Goal: Transaction & Acquisition: Purchase product/service

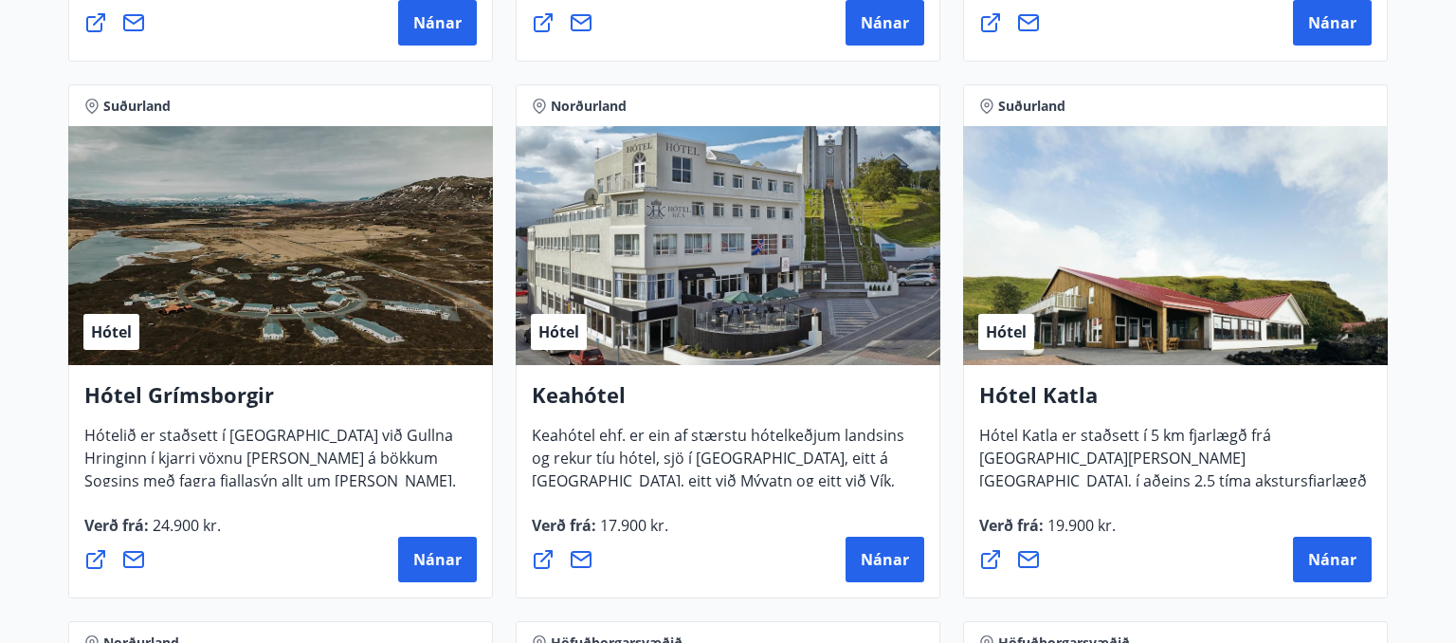
scroll to position [609, 0]
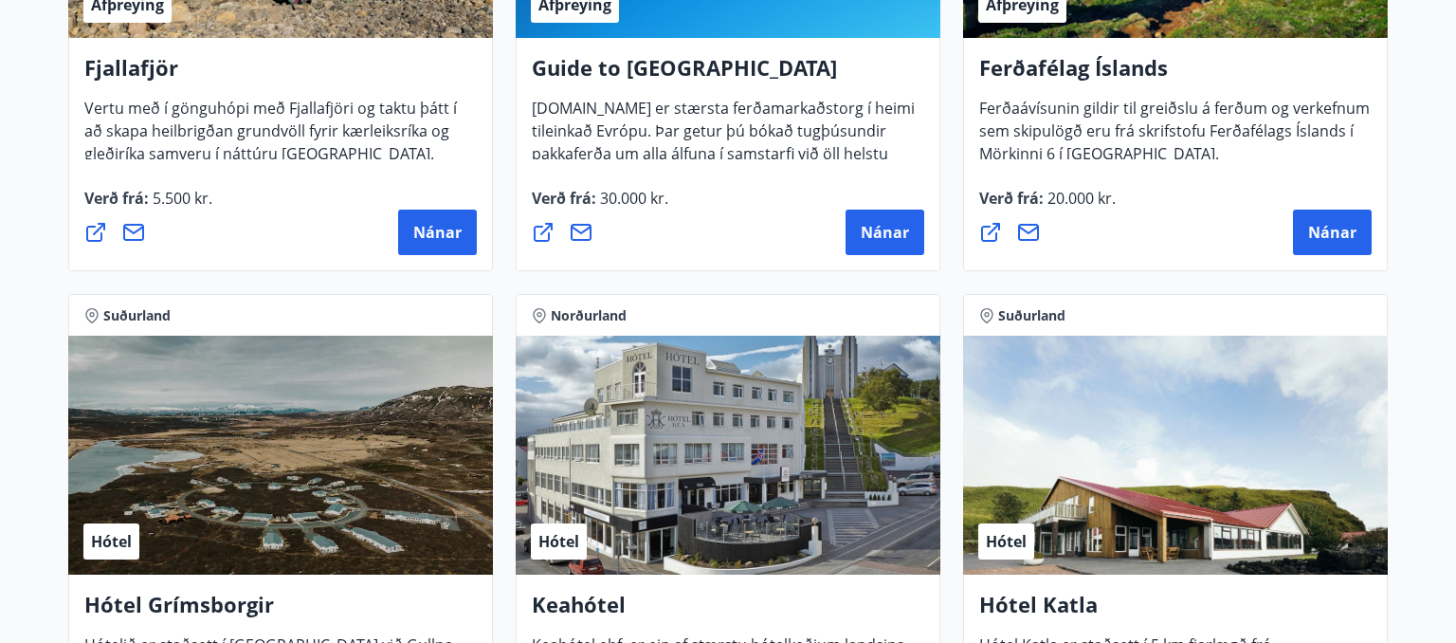
click at [1208, 531] on div "Hótel" at bounding box center [1175, 455] width 425 height 239
click at [1113, 271] on div "[GEOGRAPHIC_DATA], Vestfirðir Afþreying Ferðafélag Íslands Ferðaávísunin gildir…" at bounding box center [1175, 14] width 447 height 537
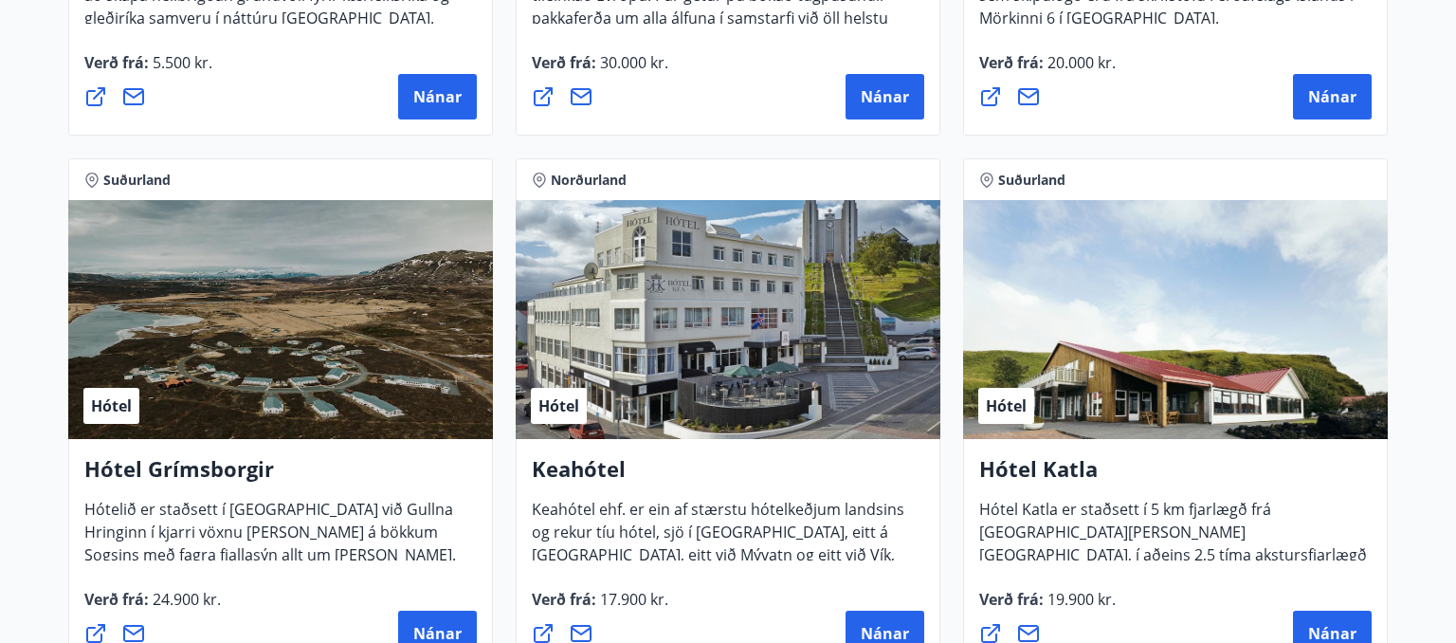
scroll to position [770, 0]
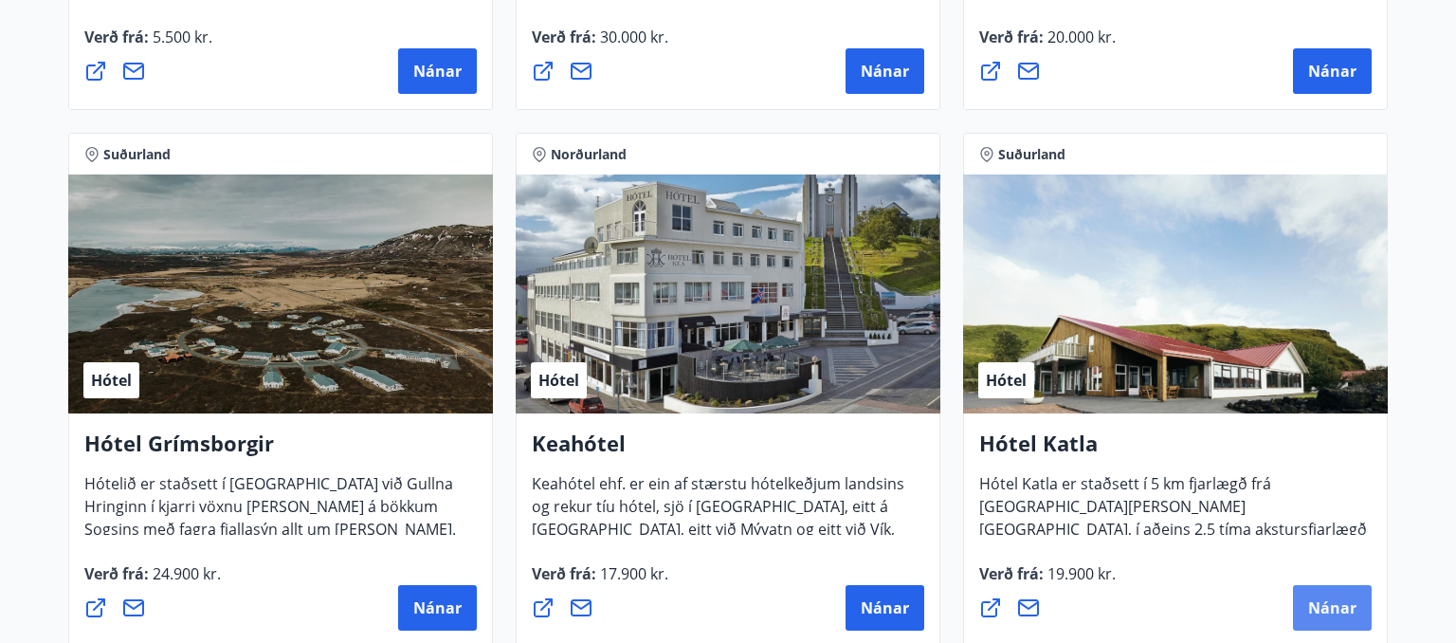
click at [1327, 611] on span "Nánar" at bounding box center [1332, 607] width 48 height 21
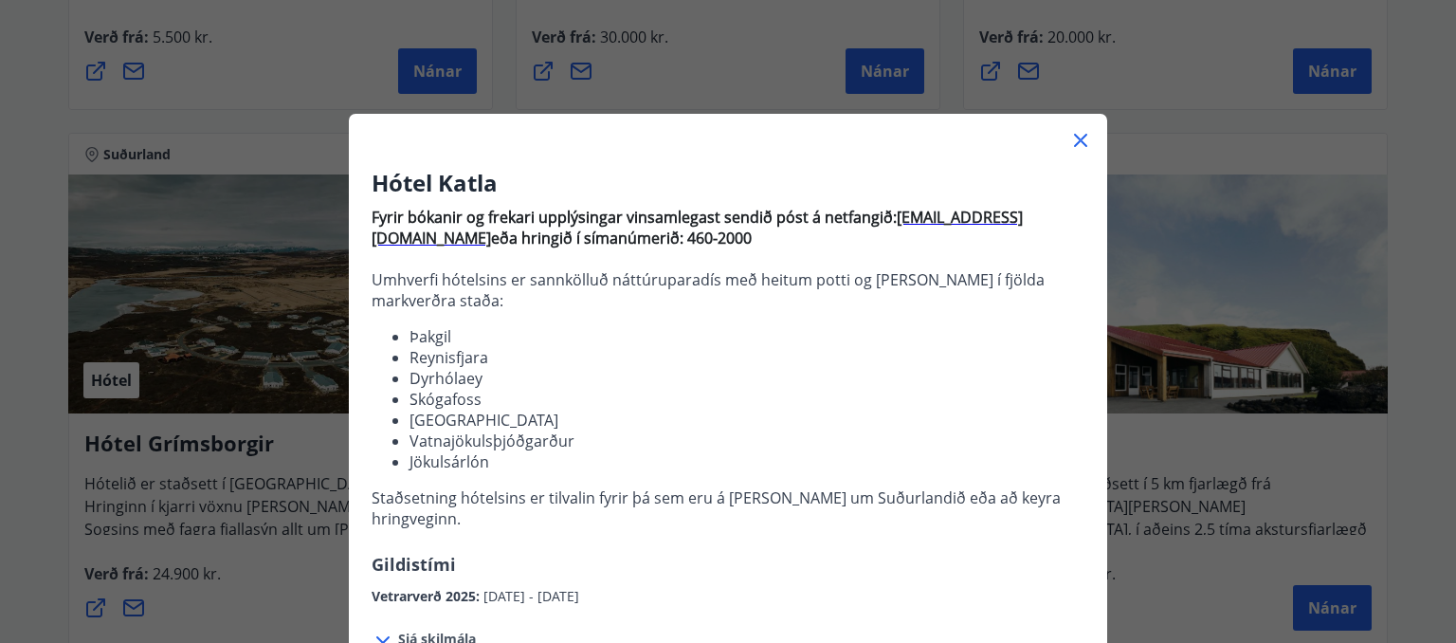
click at [721, 499] on p "Staðsetning hótelsins er tilvalin fyrir þá sem eru á [PERSON_NAME] um Suðurland…" at bounding box center [728, 508] width 713 height 42
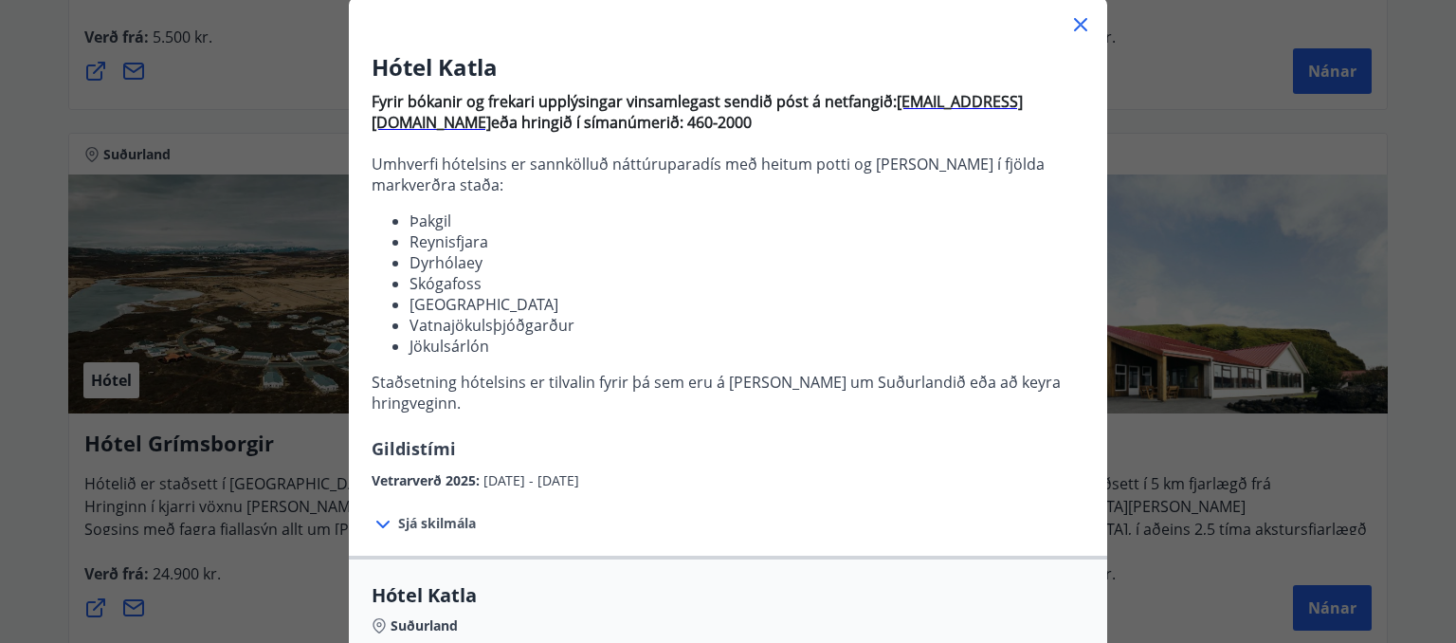
scroll to position [115, 0]
click at [768, 492] on div "Sjá skilmála Samningsverð eru háð [DEMOGRAPHIC_DATA] og áskilja [PERSON_NAME] s…" at bounding box center [728, 524] width 758 height 64
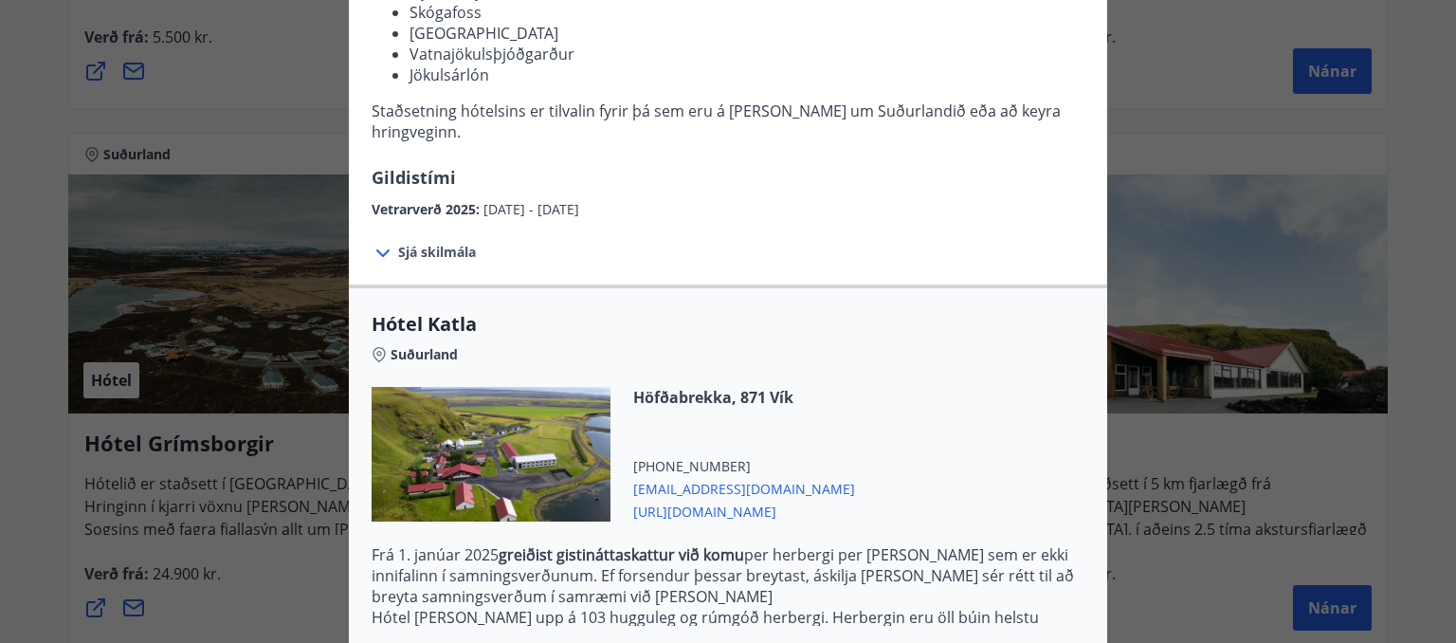
scroll to position [387, 0]
click at [821, 419] on div "Höfðabrekka, 871 Vík [PHONE_NUMBER] [EMAIL_ADDRESS][DOMAIN_NAME] [URL][DOMAIN_N…" at bounding box center [733, 454] width 245 height 135
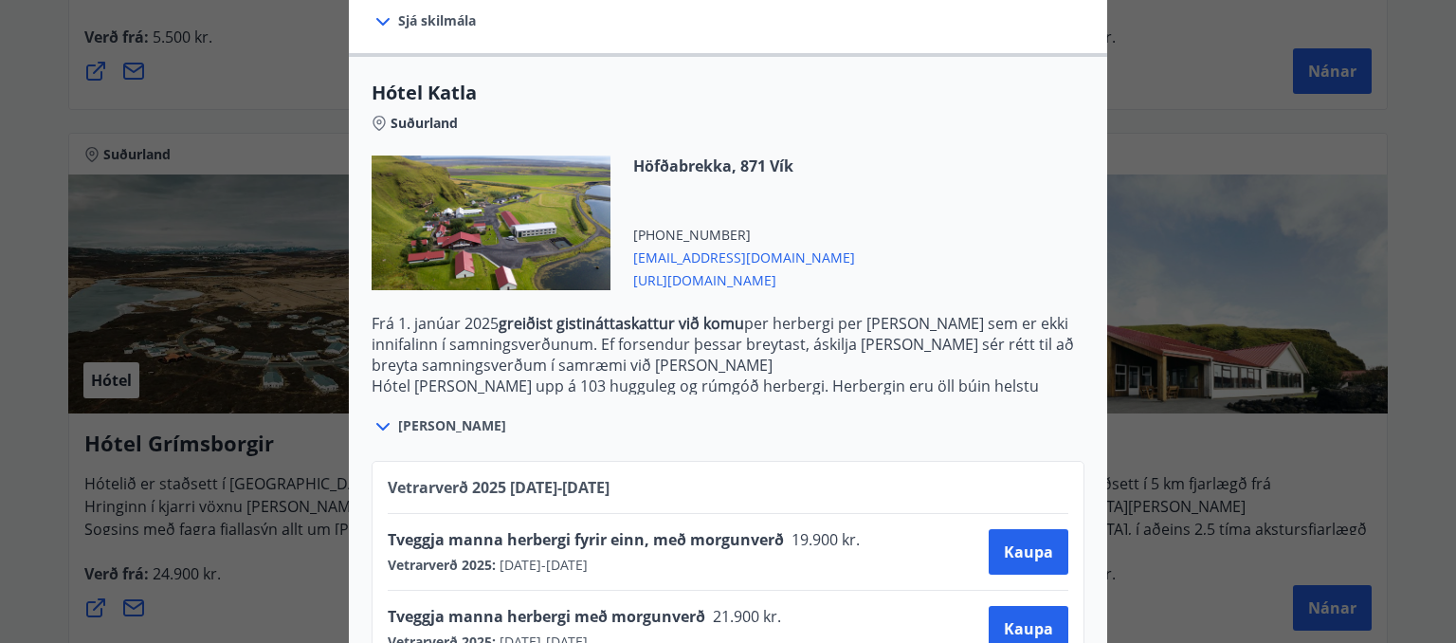
scroll to position [644, 0]
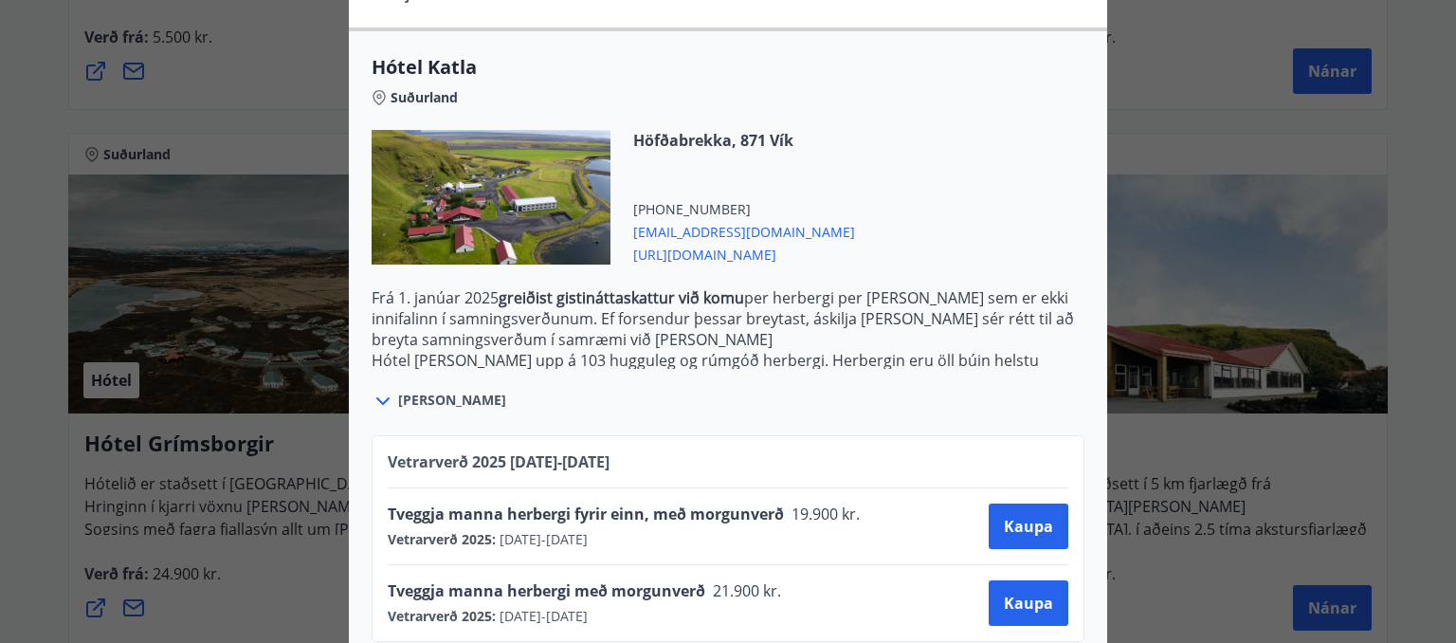
click at [850, 248] on div "Höfðabrekka, 871 Vík [PHONE_NUMBER] [EMAIL_ADDRESS][DOMAIN_NAME] [URL][DOMAIN_N…" at bounding box center [728, 208] width 713 height 157
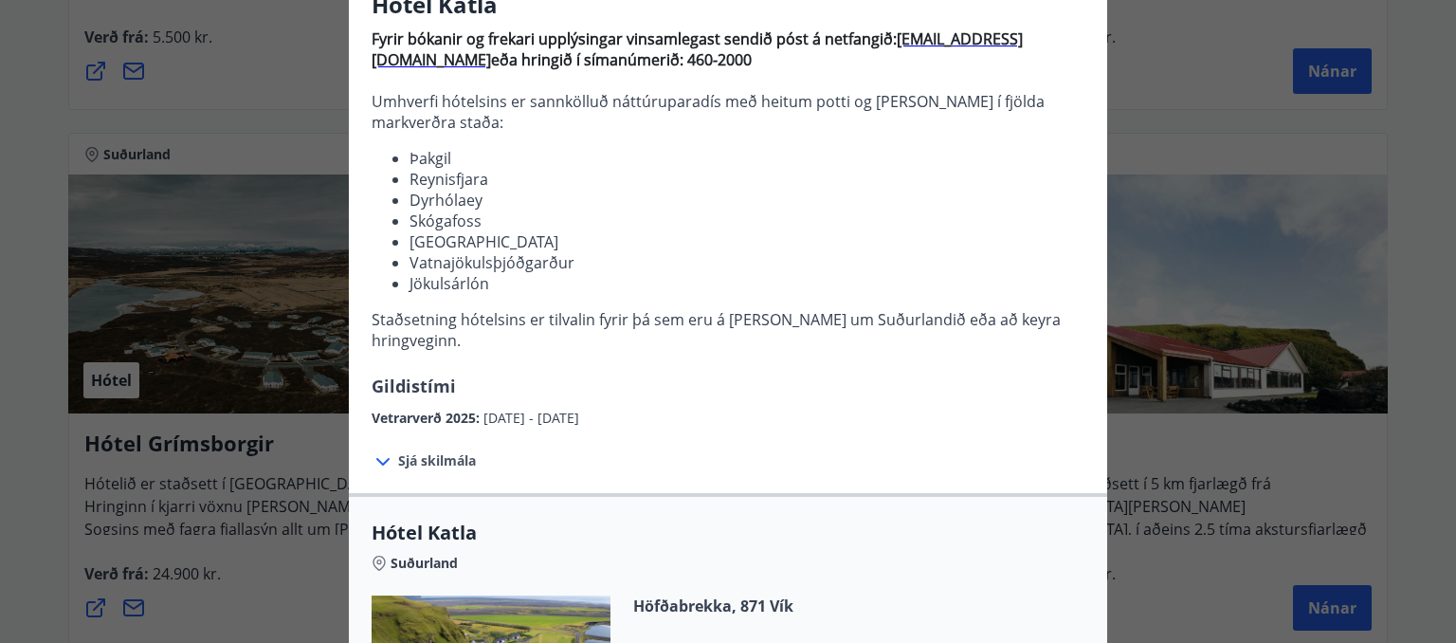
scroll to position [0, 0]
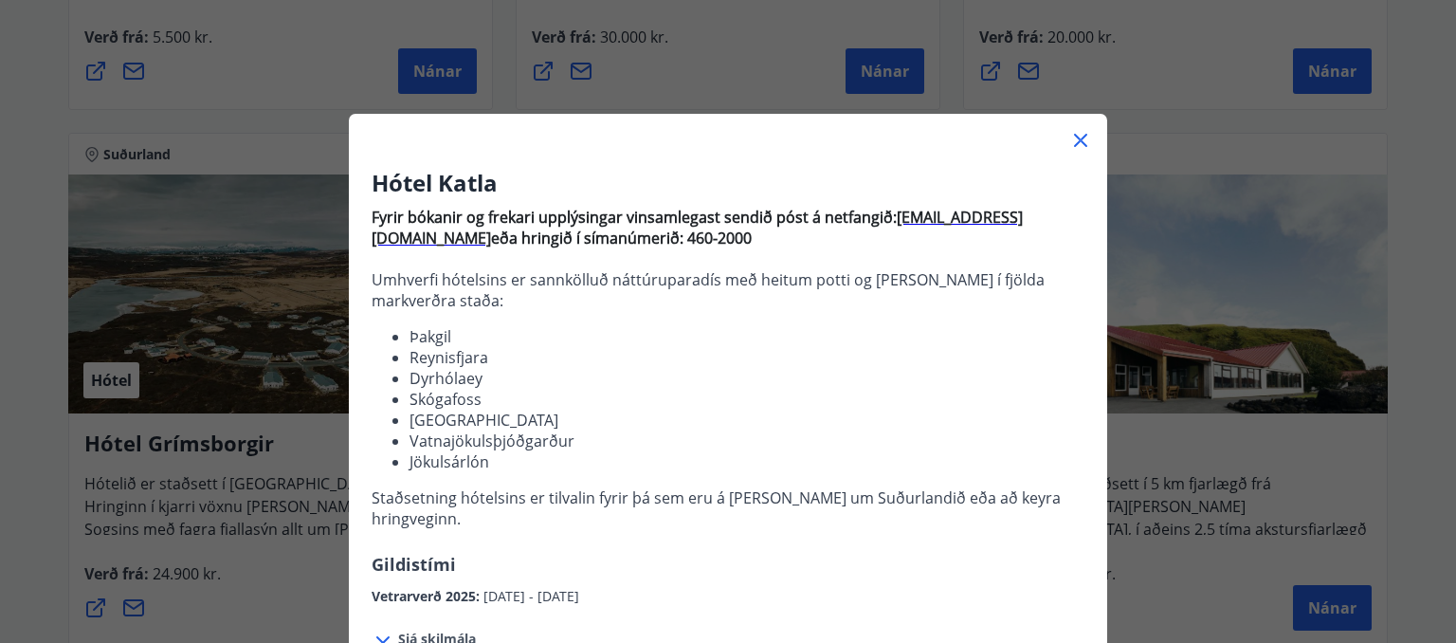
click at [1078, 137] on icon at bounding box center [1080, 140] width 13 height 13
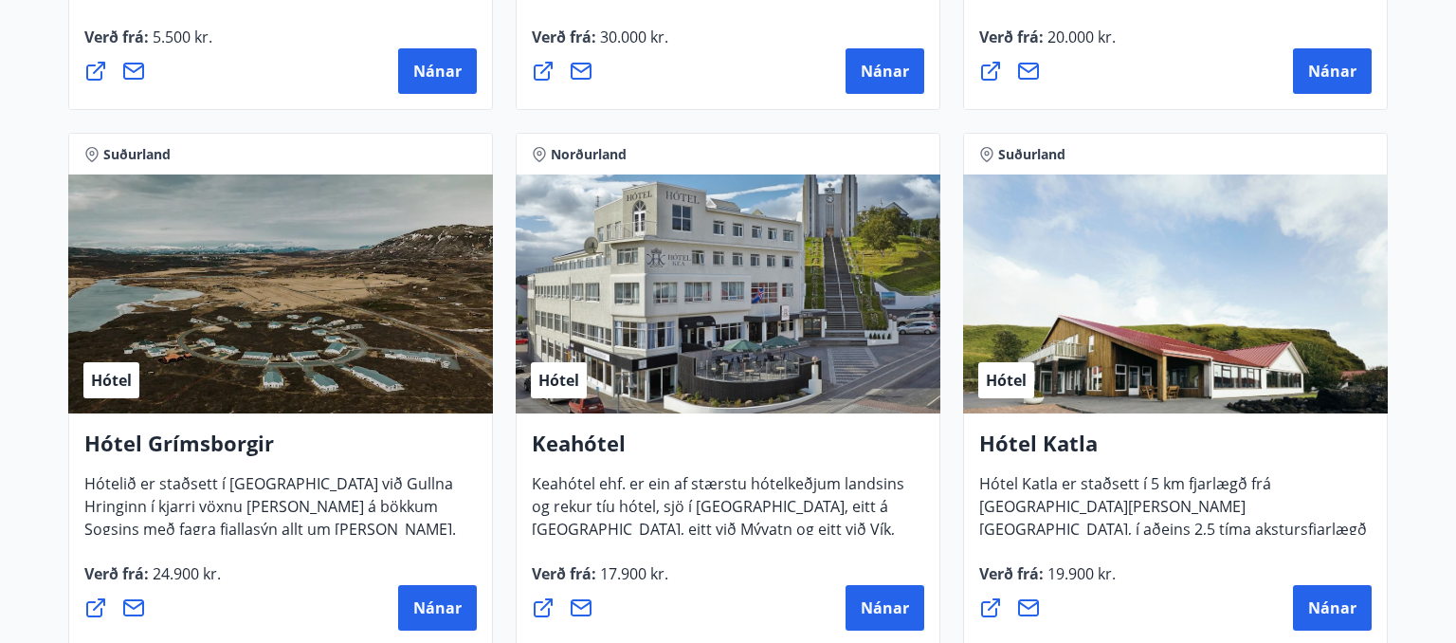
click at [1223, 376] on div "Hótel" at bounding box center [1175, 293] width 425 height 239
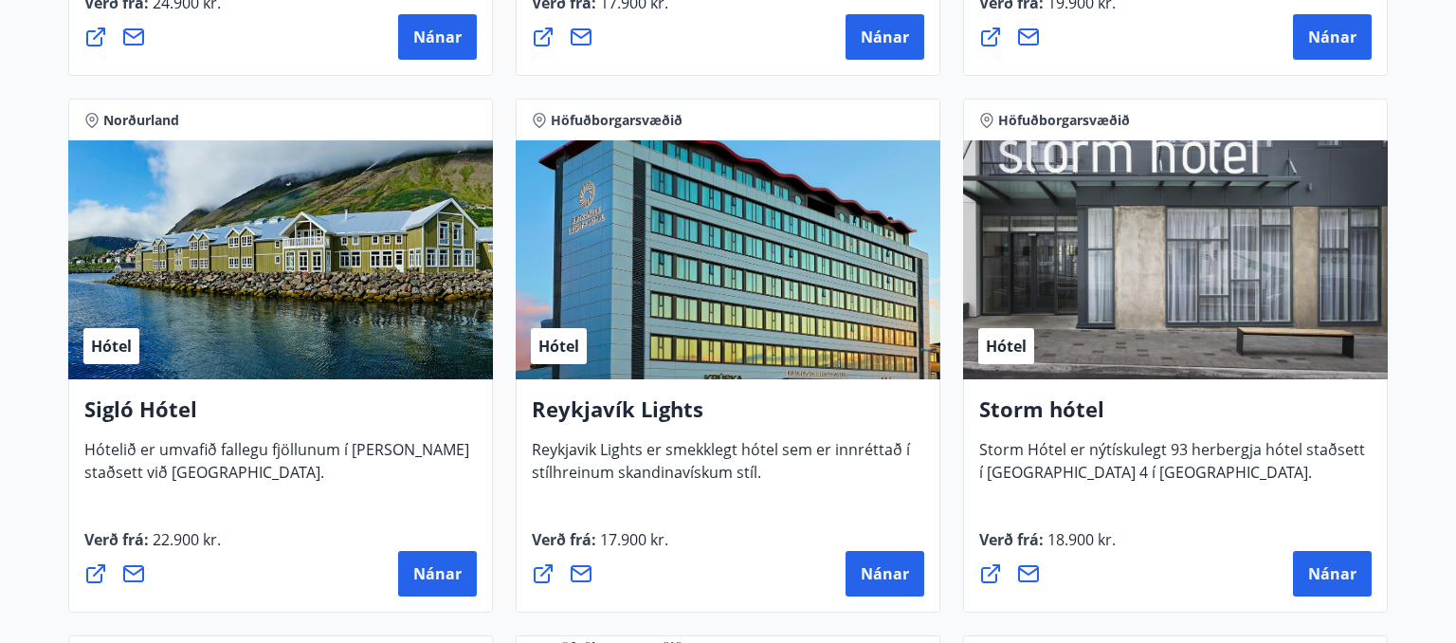
scroll to position [1342, 0]
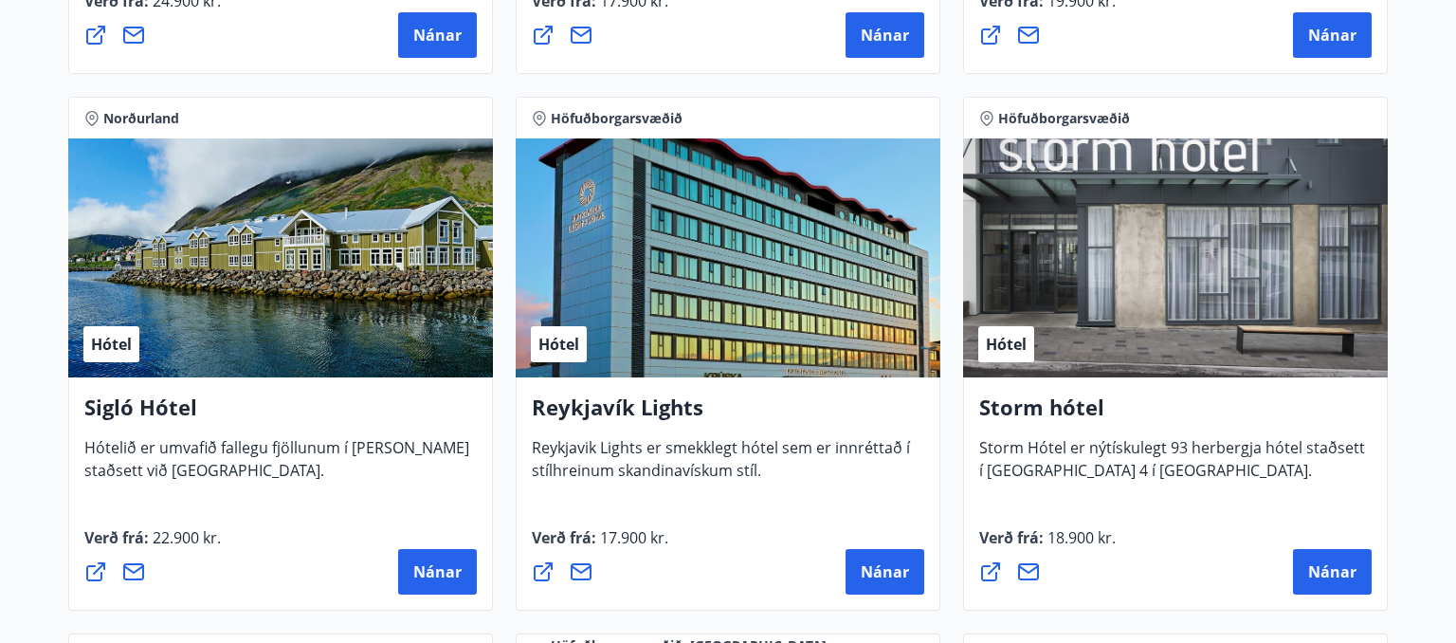
click at [1200, 323] on div "Hótel" at bounding box center [1175, 257] width 425 height 239
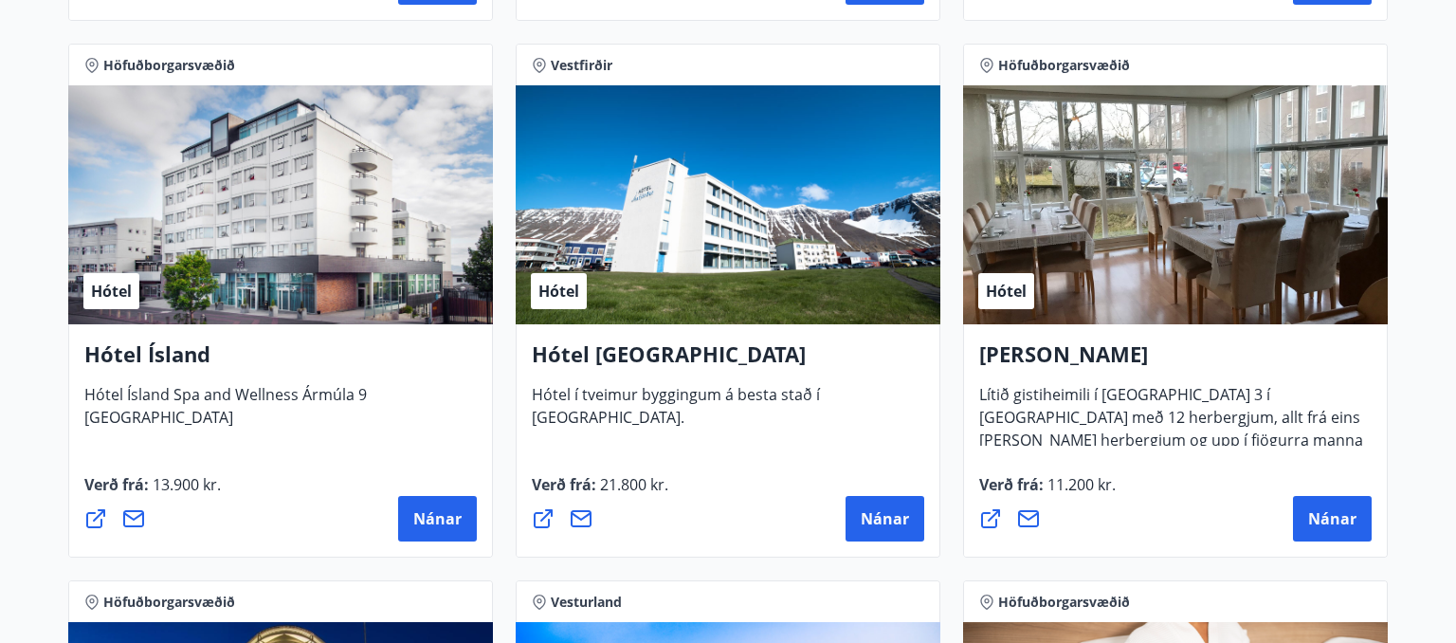
scroll to position [2469, 0]
click at [1223, 290] on div "Hótel" at bounding box center [1175, 204] width 425 height 239
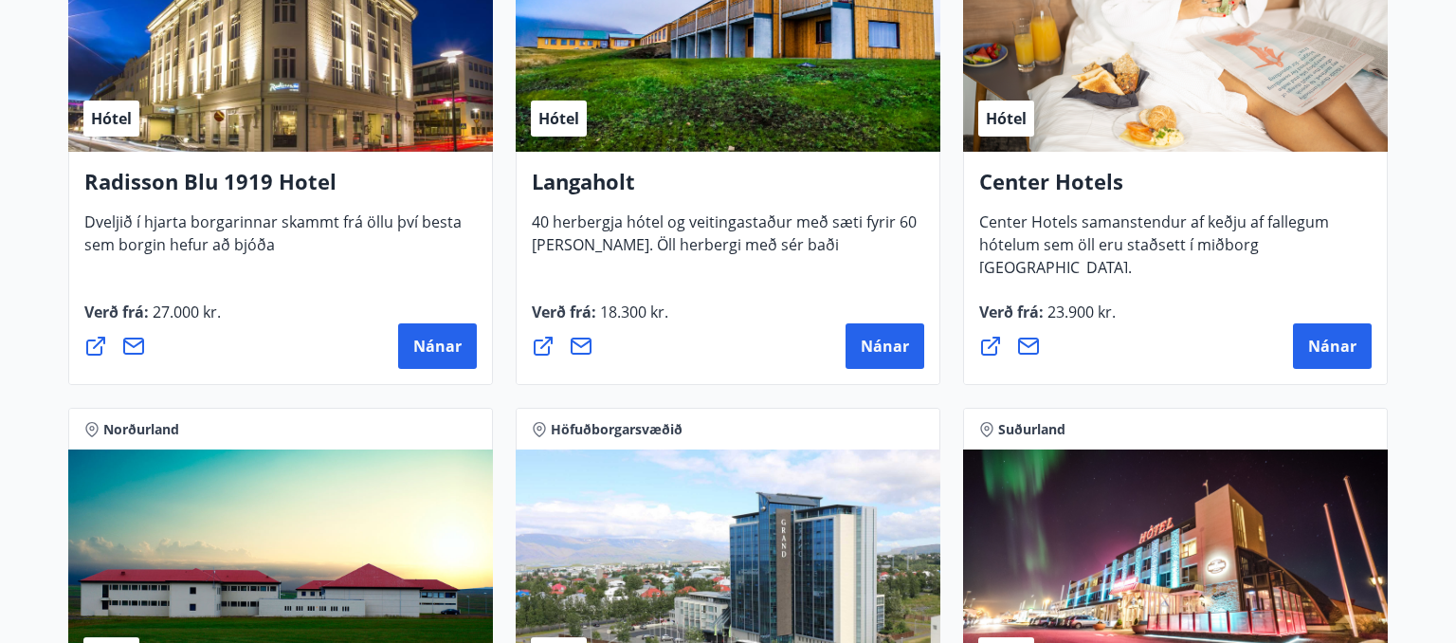
scroll to position [3178, 0]
click at [1266, 98] on div "Hótel" at bounding box center [1175, 32] width 425 height 239
click at [1312, 51] on div "Hótel" at bounding box center [1175, 32] width 425 height 239
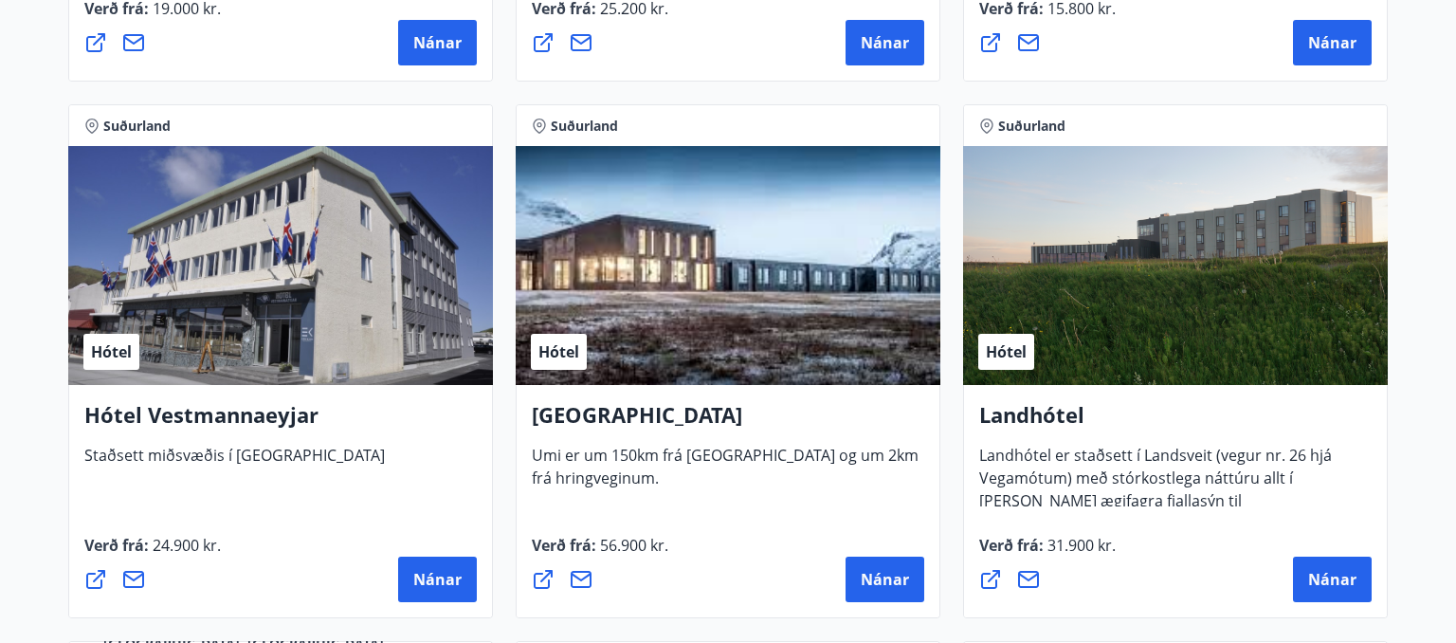
scroll to position [4017, 0]
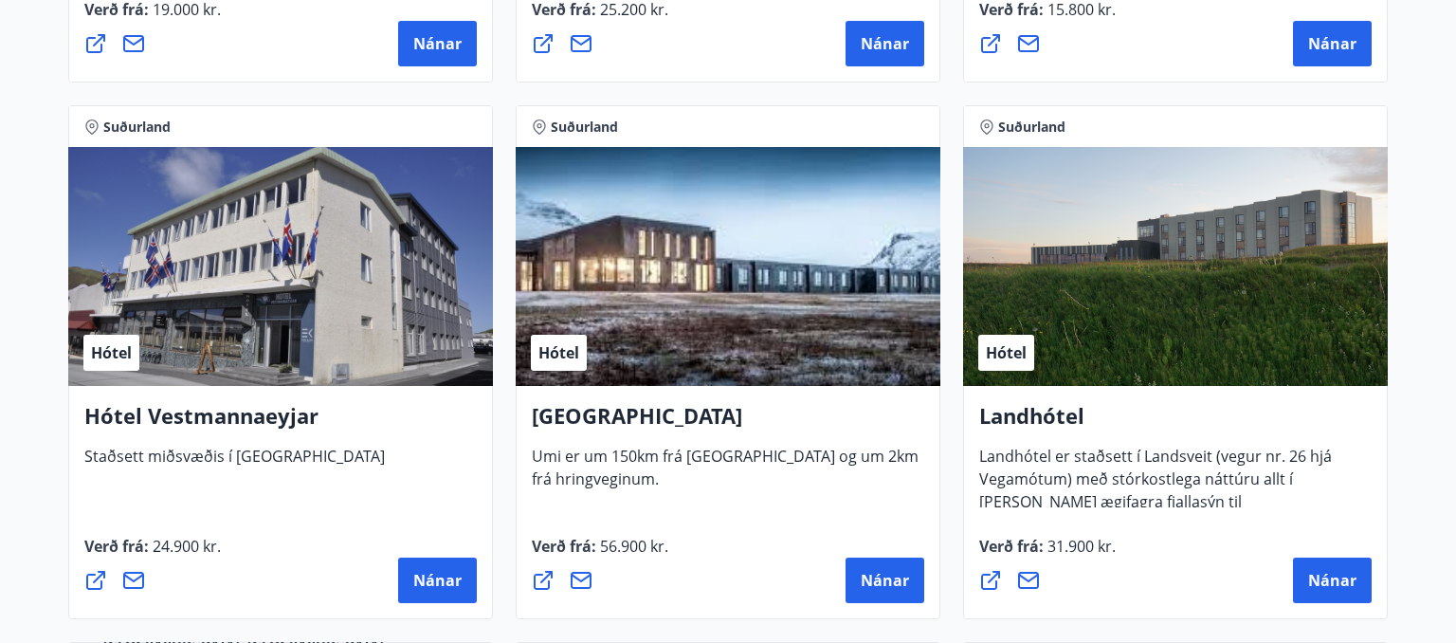
click at [1172, 314] on div "Hótel" at bounding box center [1175, 266] width 425 height 239
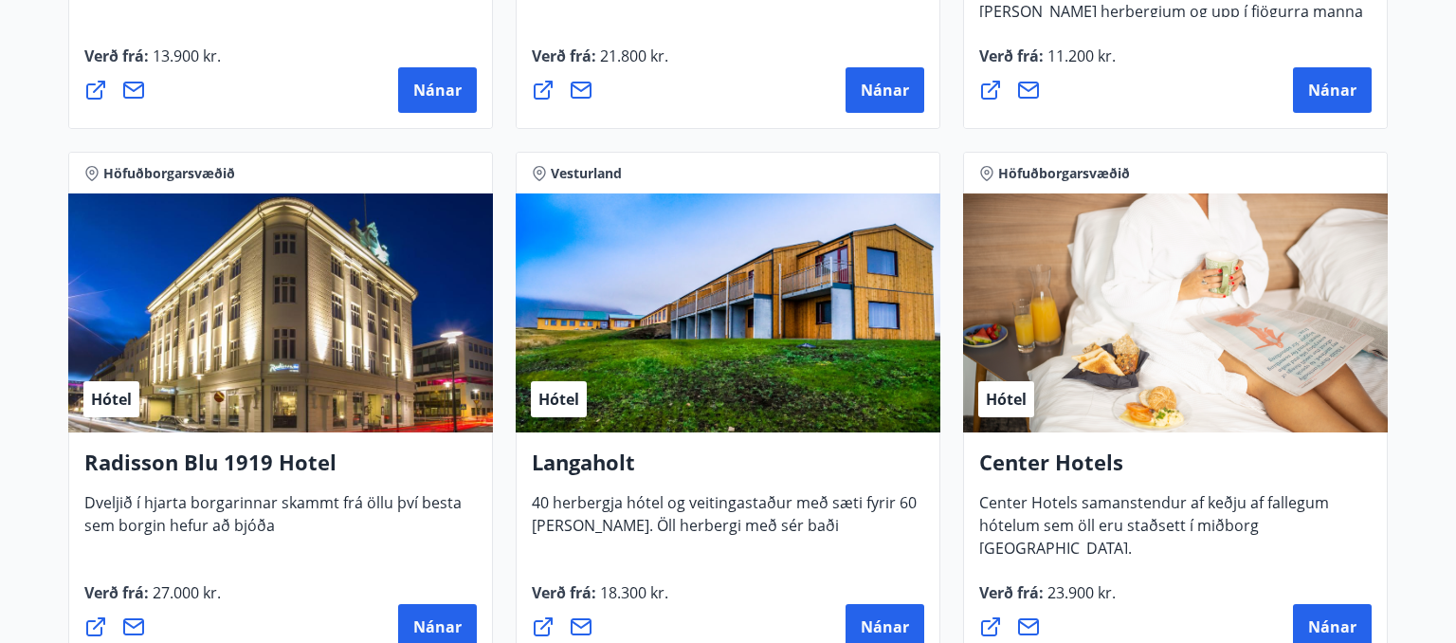
scroll to position [2869, 0]
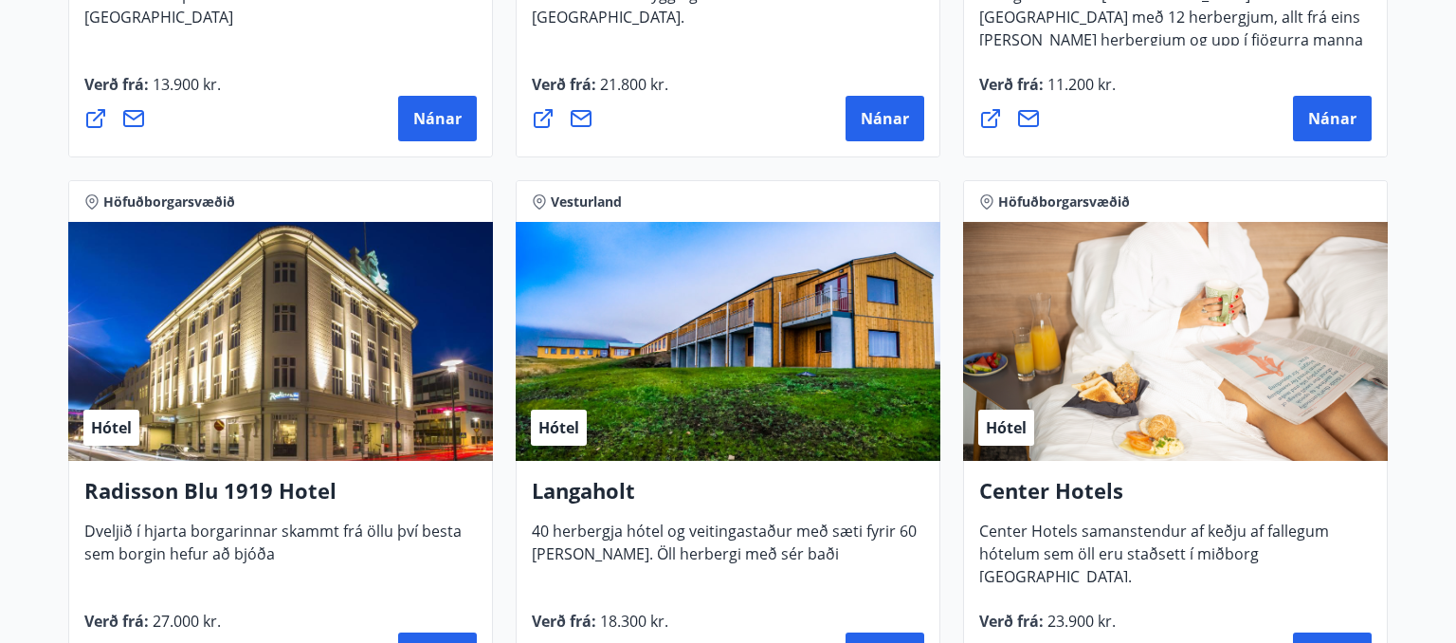
click at [1196, 150] on div "Alba gistiheimili Lítið gistiheimili í [GEOGRAPHIC_DATA] 3 í [GEOGRAPHIC_DATA] …" at bounding box center [1175, 40] width 425 height 233
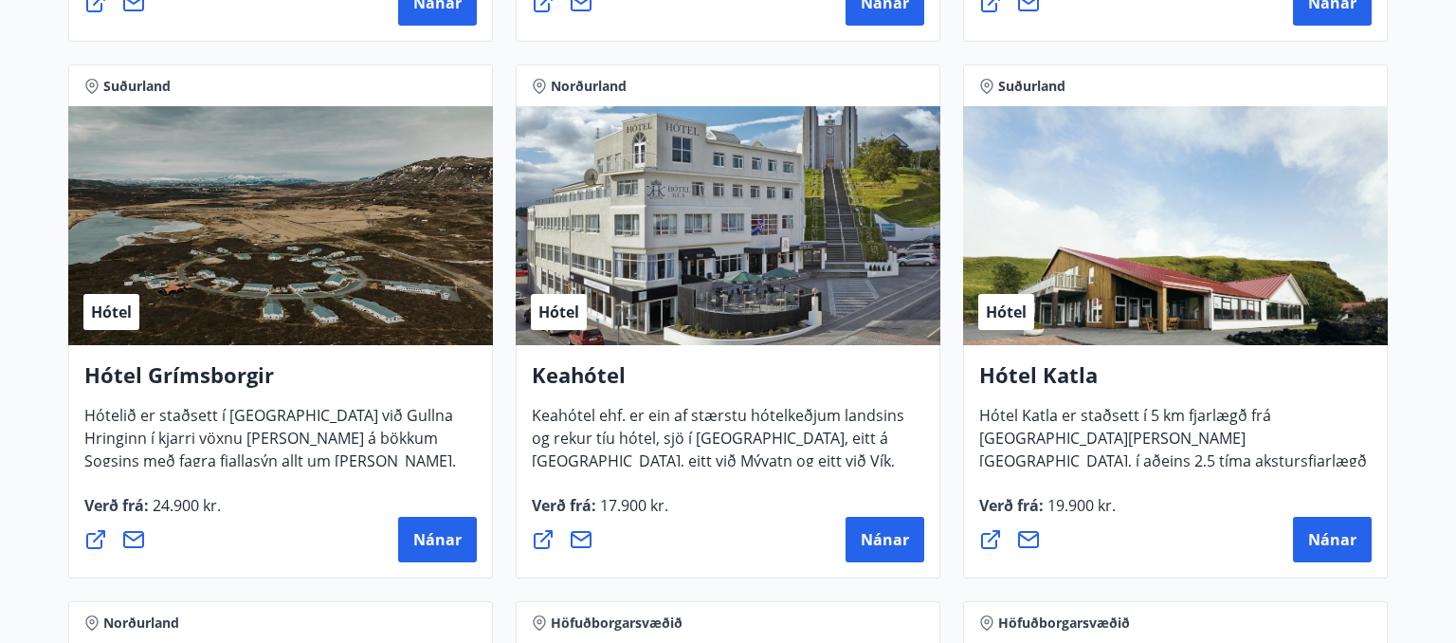
scroll to position [842, 0]
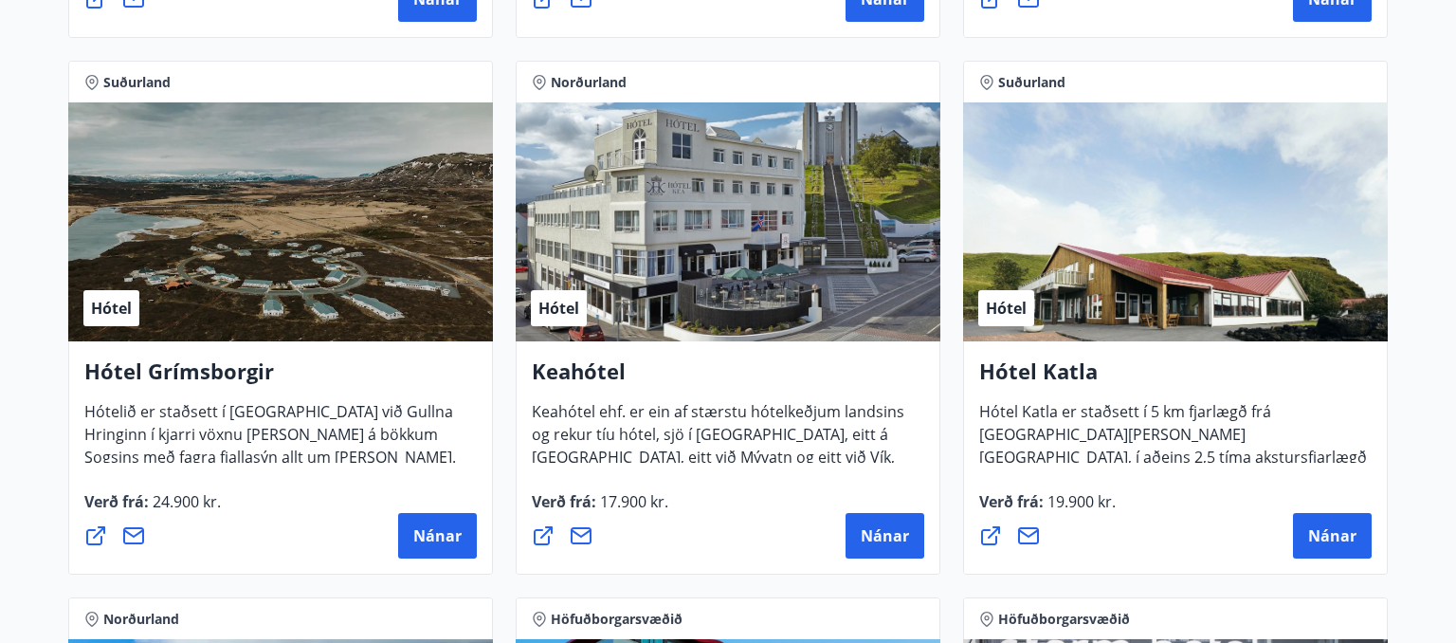
click at [1237, 225] on div "Hótel" at bounding box center [1175, 221] width 425 height 239
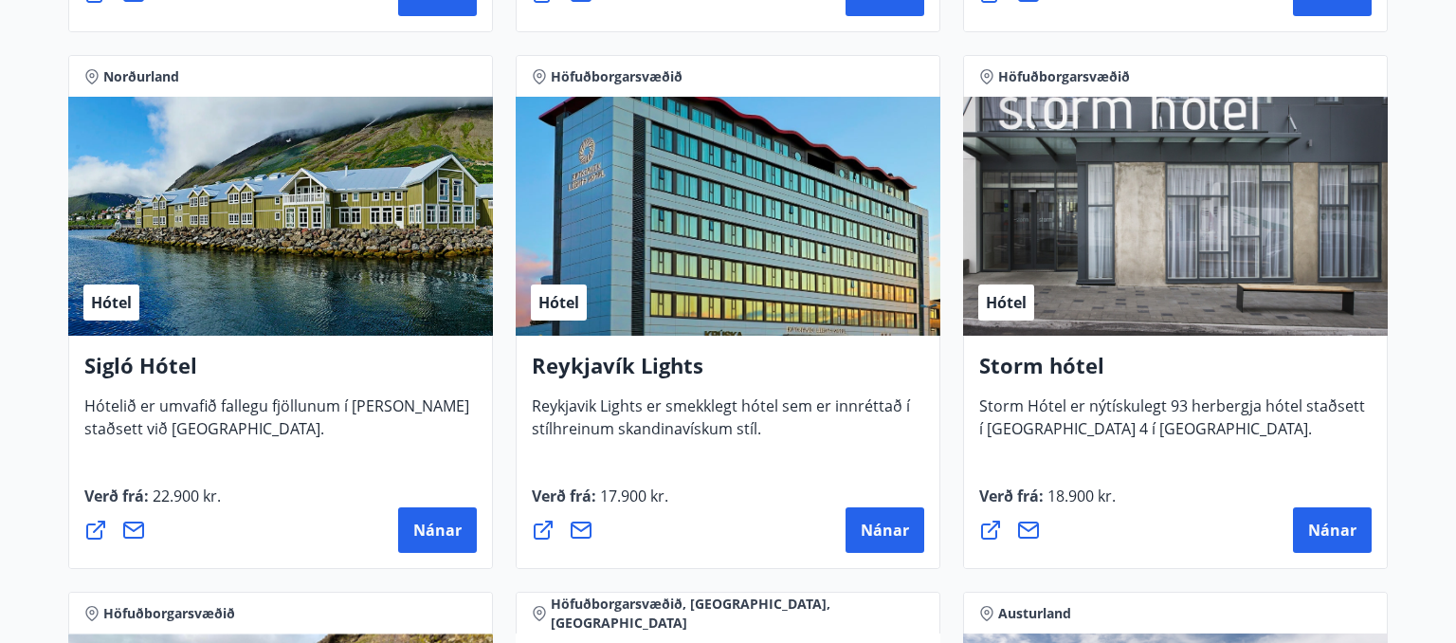
scroll to position [1385, 0]
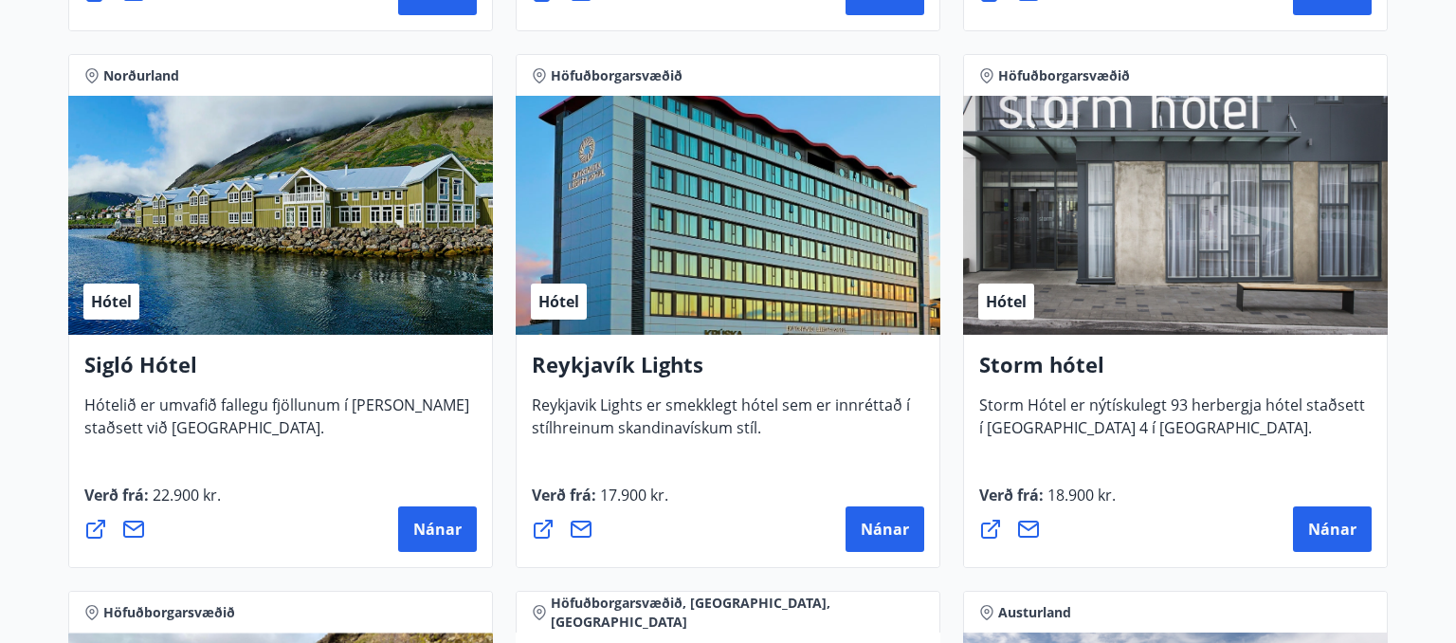
click at [1170, 499] on div "Verð frá : 18.900 kr. [GEOGRAPHIC_DATA]" at bounding box center [1175, 517] width 392 height 68
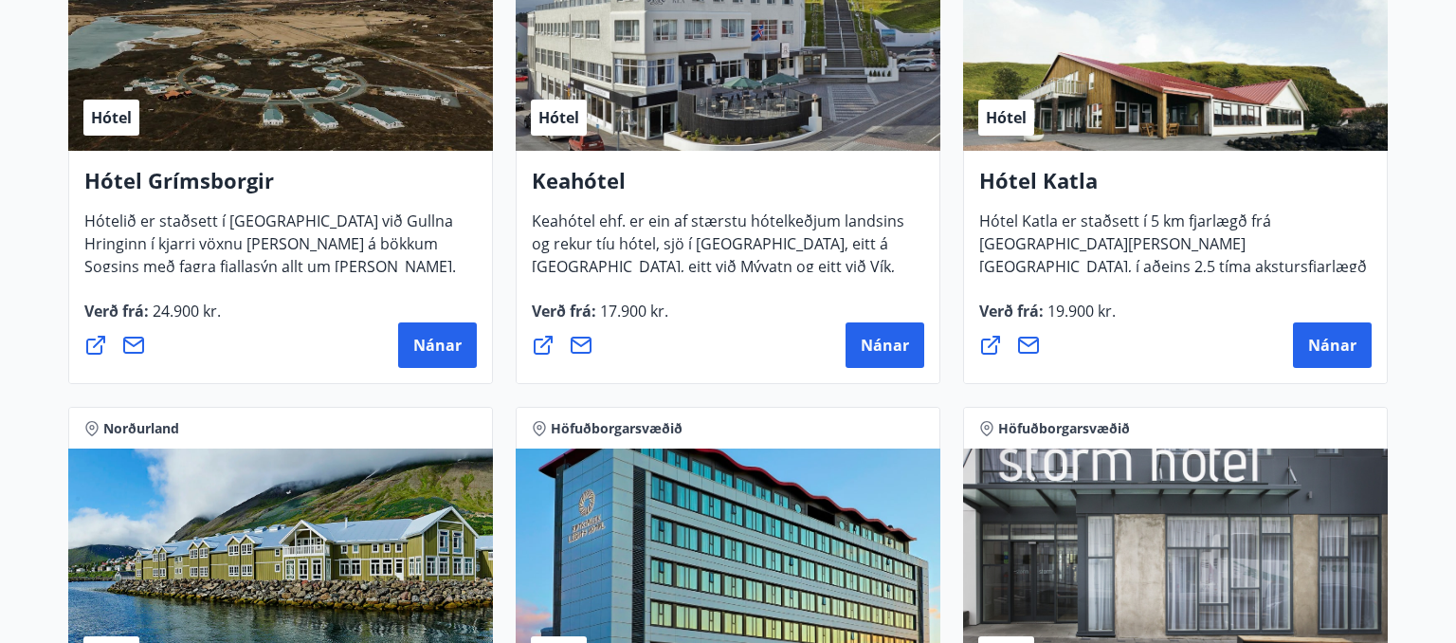
scroll to position [1024, 0]
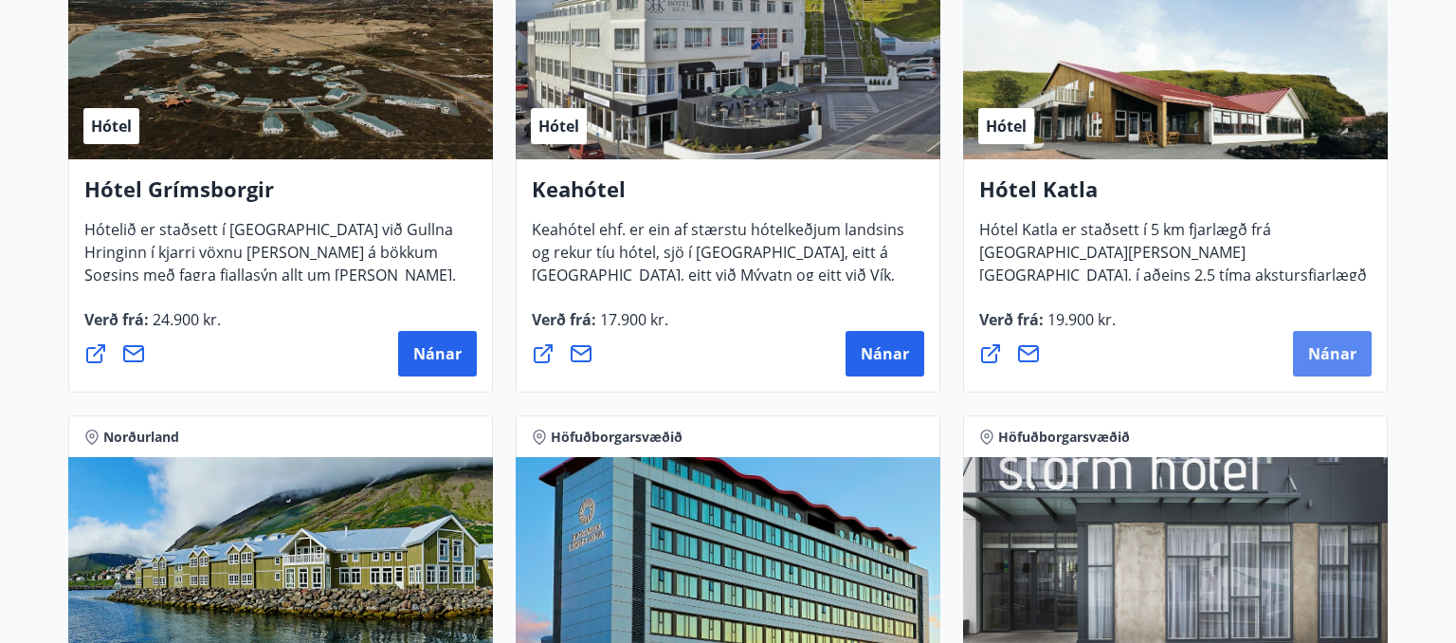
click at [1332, 356] on span "Nánar" at bounding box center [1332, 353] width 48 height 21
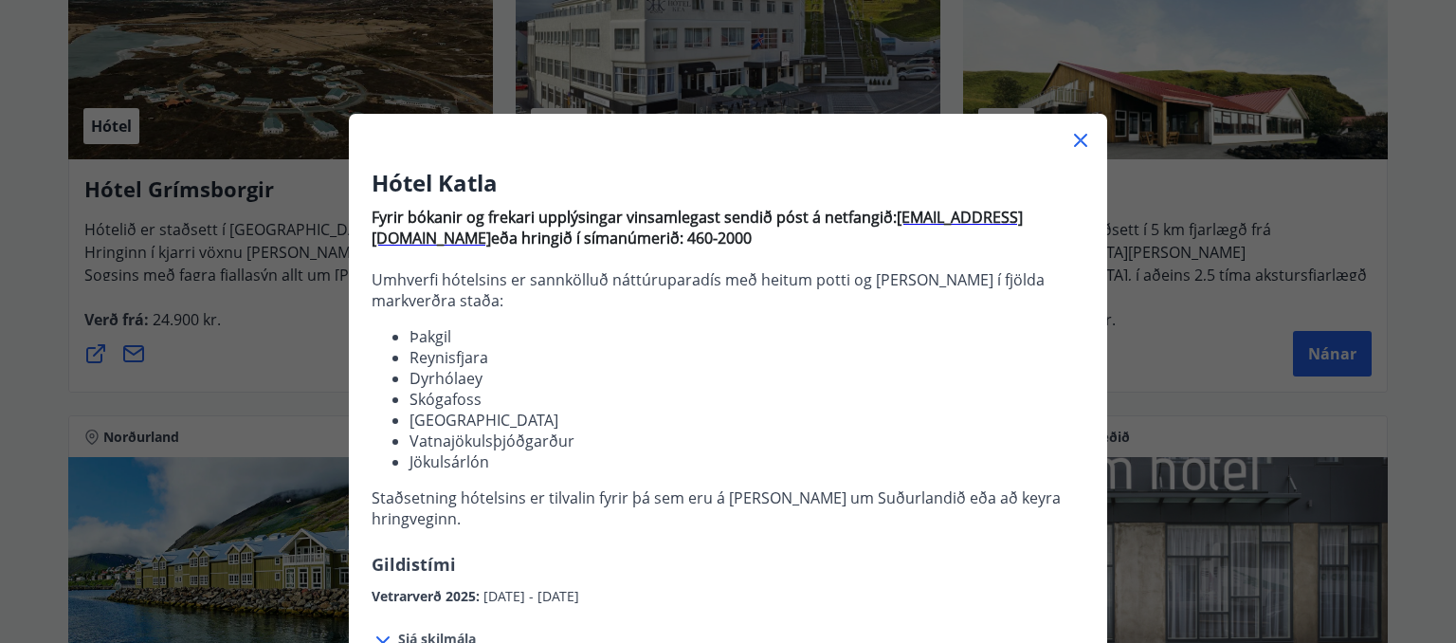
scroll to position [601, 0]
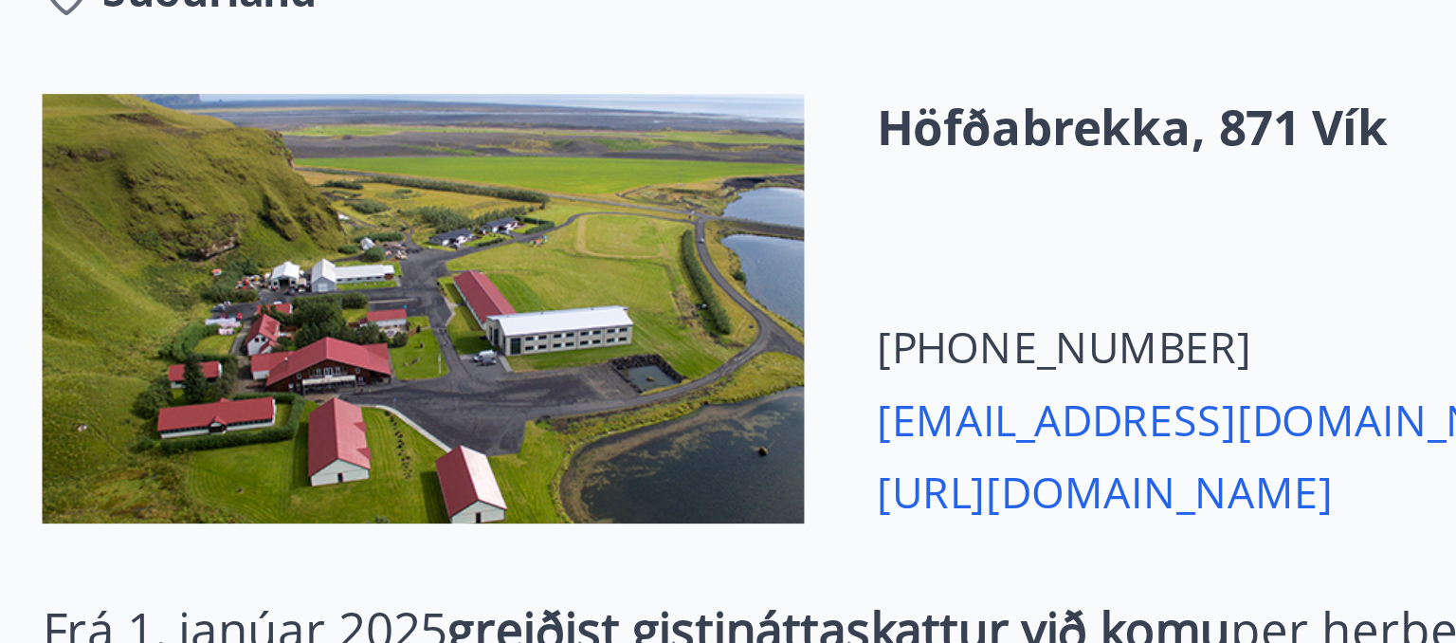
click at [624, 238] on div "Höfðabrekka, 871 Vík [PHONE_NUMBER] [EMAIL_ADDRESS][DOMAIN_NAME] [URL][DOMAIN_N…" at bounding box center [733, 240] width 245 height 135
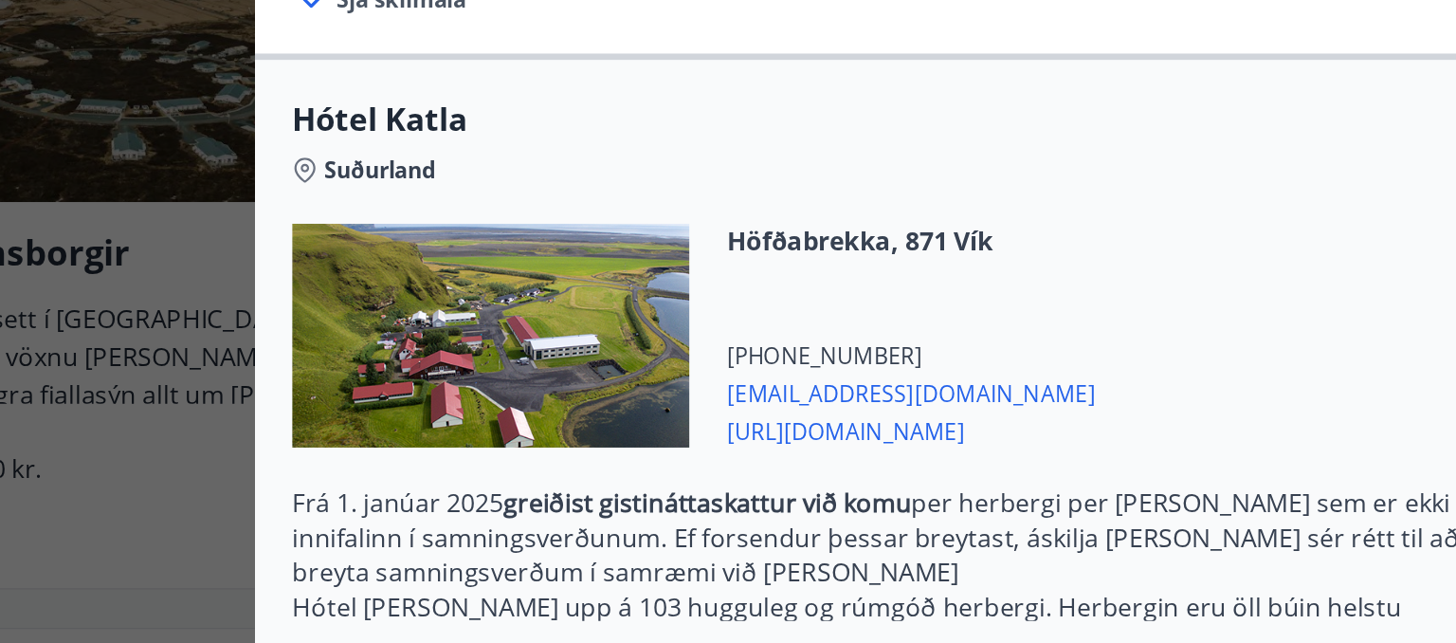
scroll to position [644, 0]
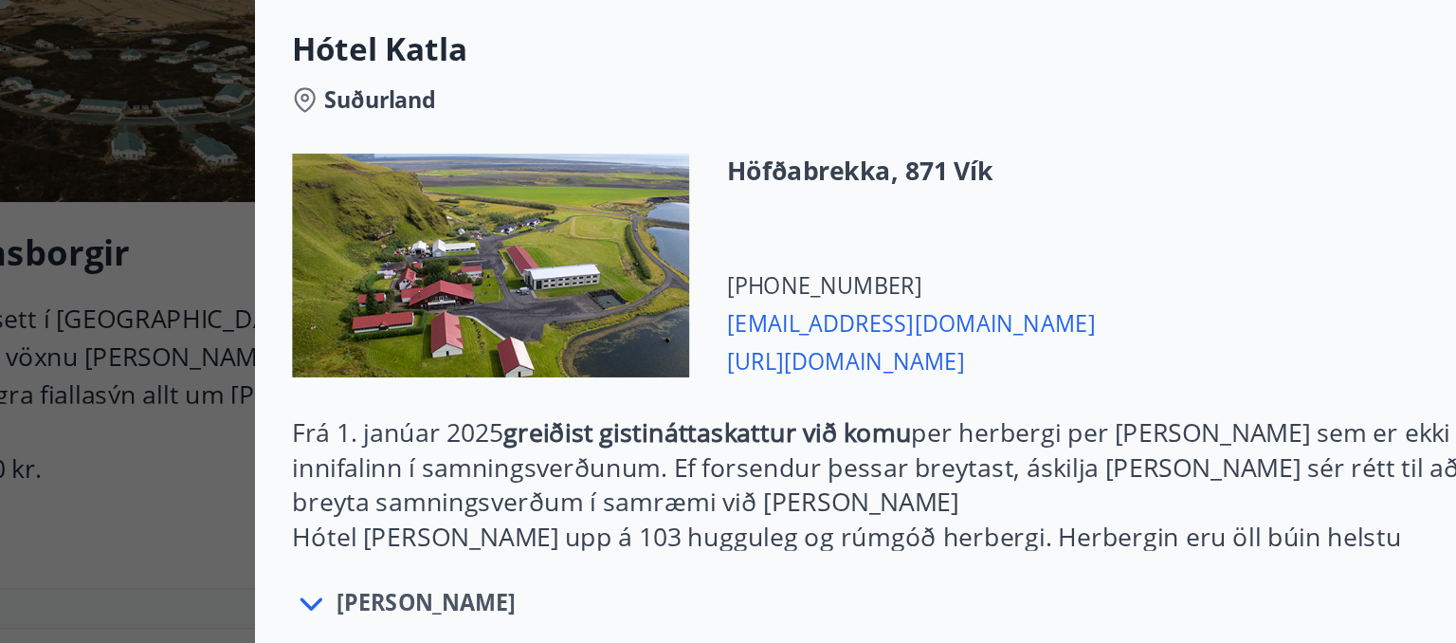
click at [755, 242] on span "[URL][DOMAIN_NAME]" at bounding box center [744, 253] width 222 height 23
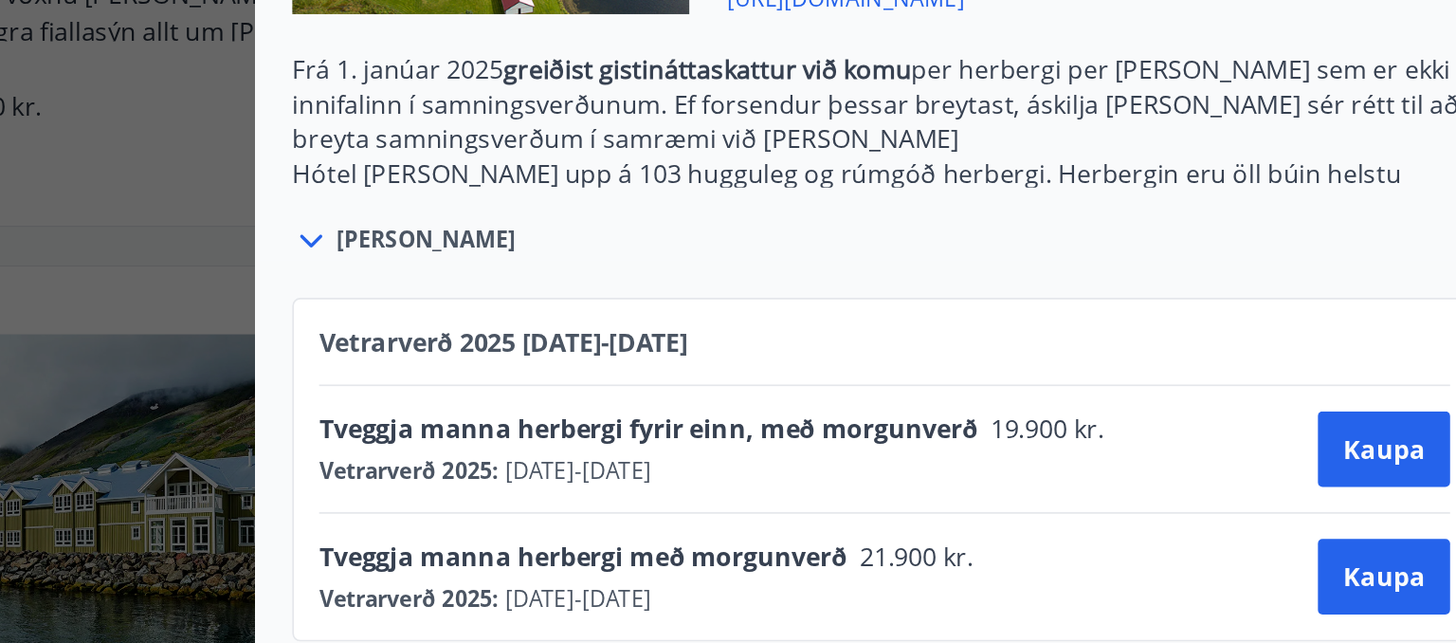
click at [872, 503] on div "Tveggja manna herbergi fyrir einn, með morgunverð 19.900 kr. Vetrarverð 2025 : …" at bounding box center [728, 526] width 681 height 46
click at [1024, 593] on span "Kaupa" at bounding box center [1028, 603] width 49 height 21
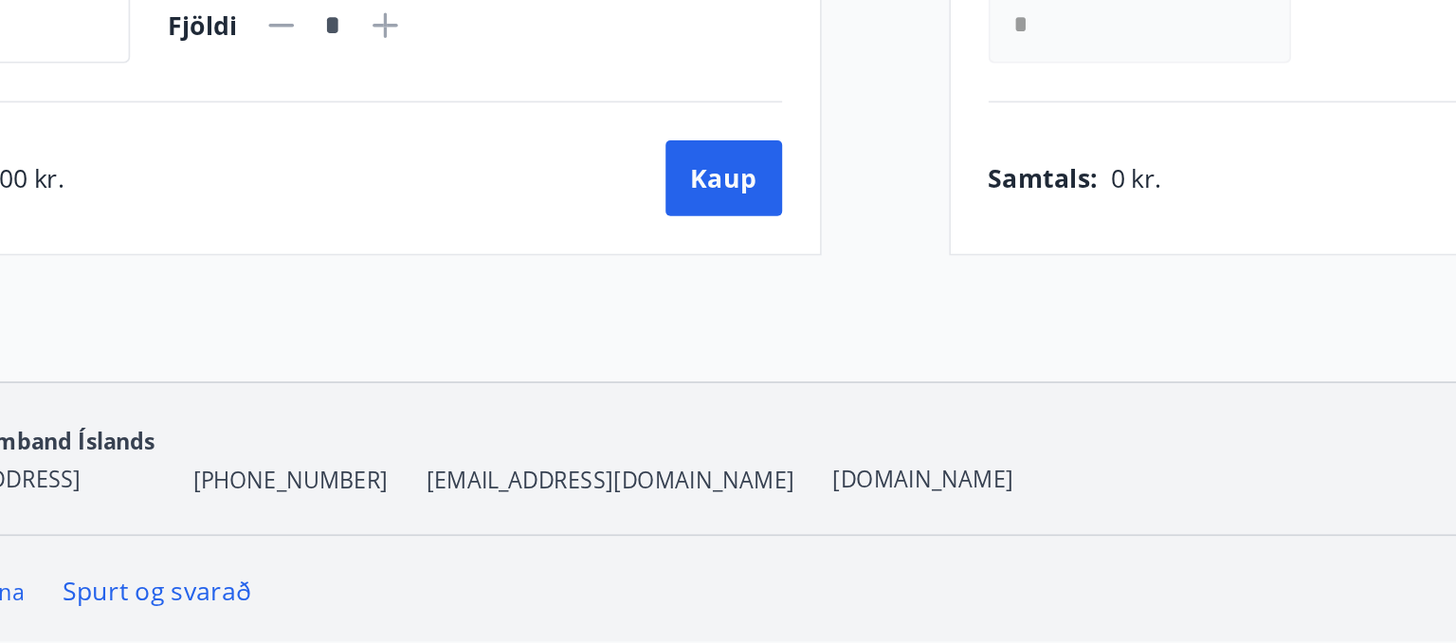
click at [848, 526] on nav "Kennarasamband Íslands [STREET_ADDRESS] [PHONE_NUMBER] [EMAIL_ADDRESS][DOMAIN_N…" at bounding box center [728, 532] width 1320 height 46
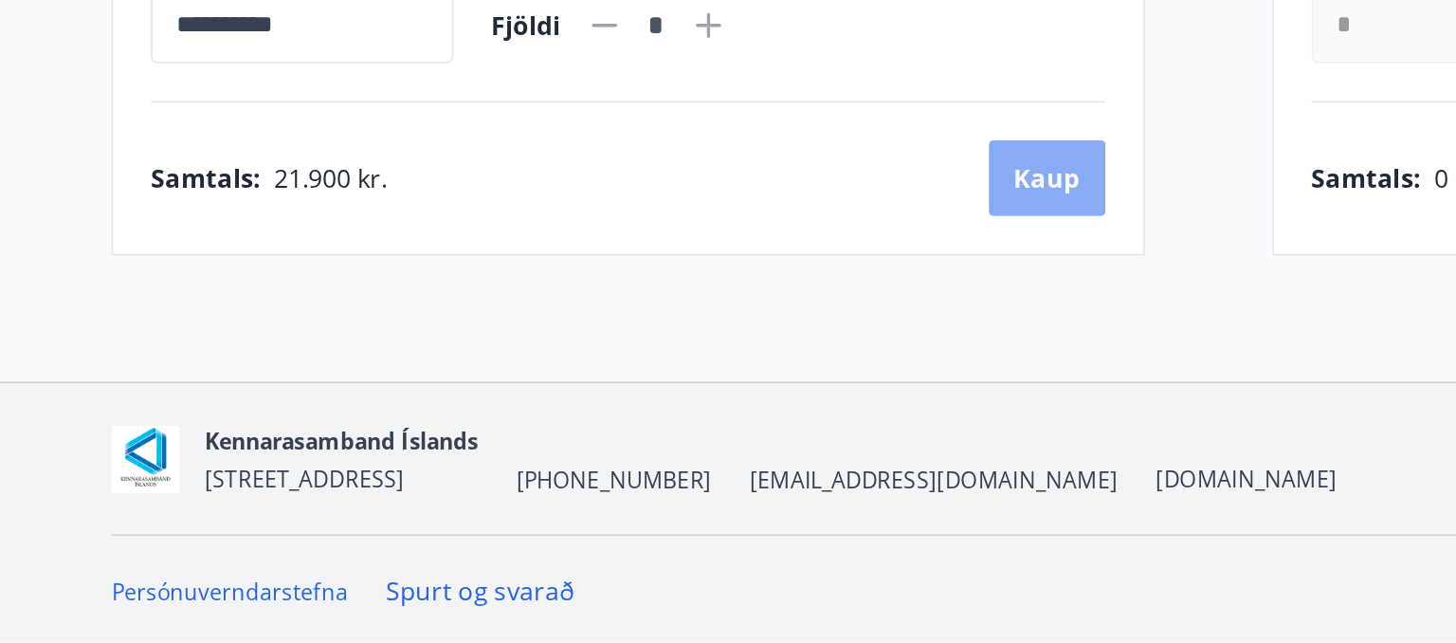
click at [624, 359] on button "Kaup" at bounding box center [631, 363] width 70 height 46
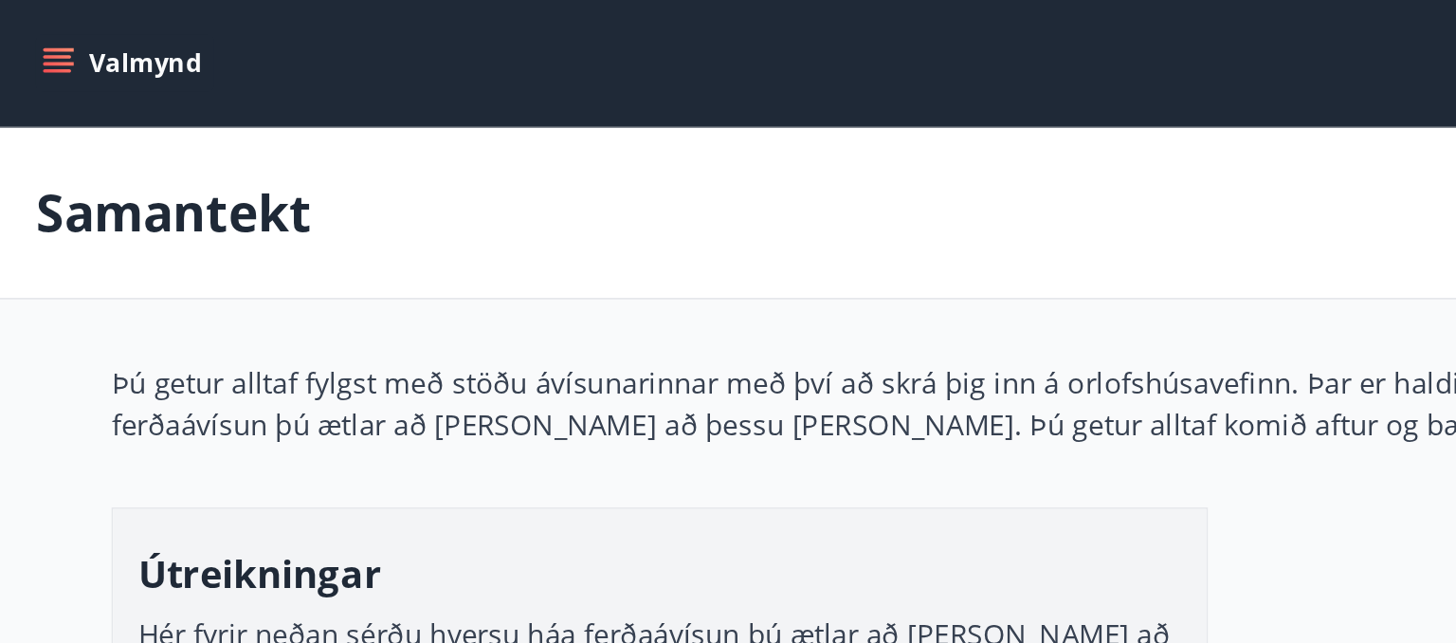
click at [683, 295] on div "**********" at bounding box center [728, 620] width 1320 height 805
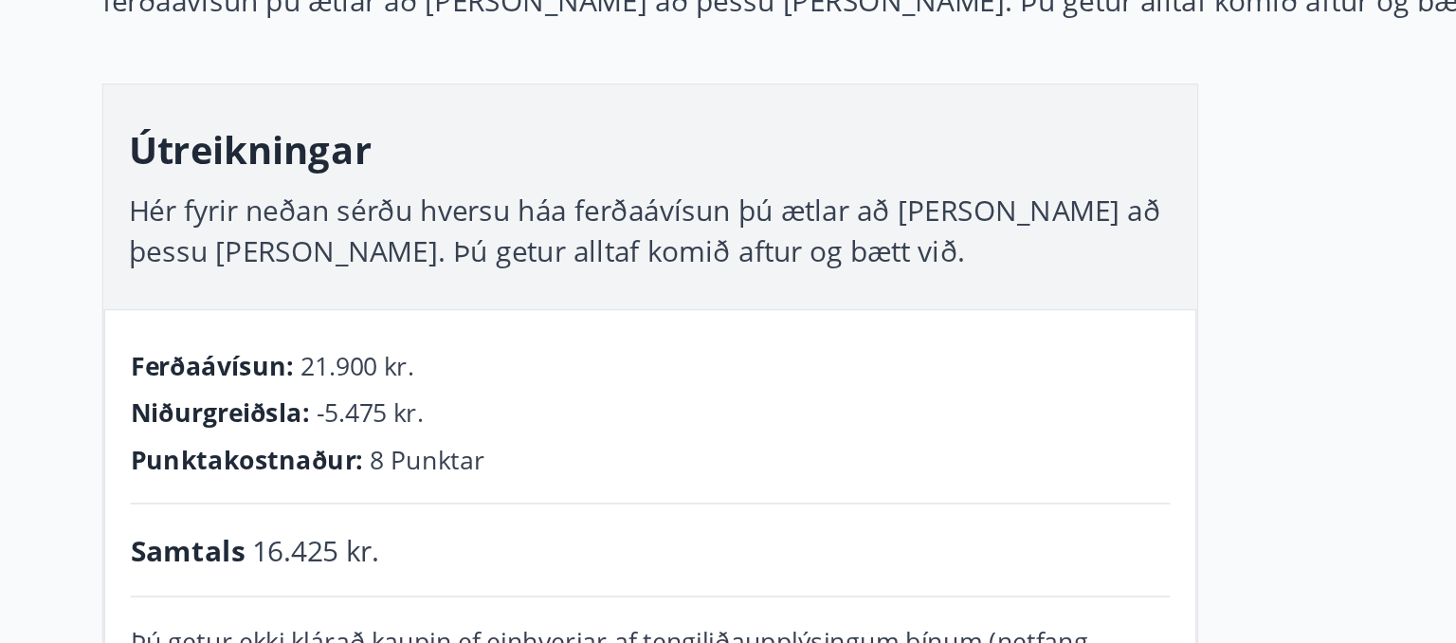
scroll to position [14, 0]
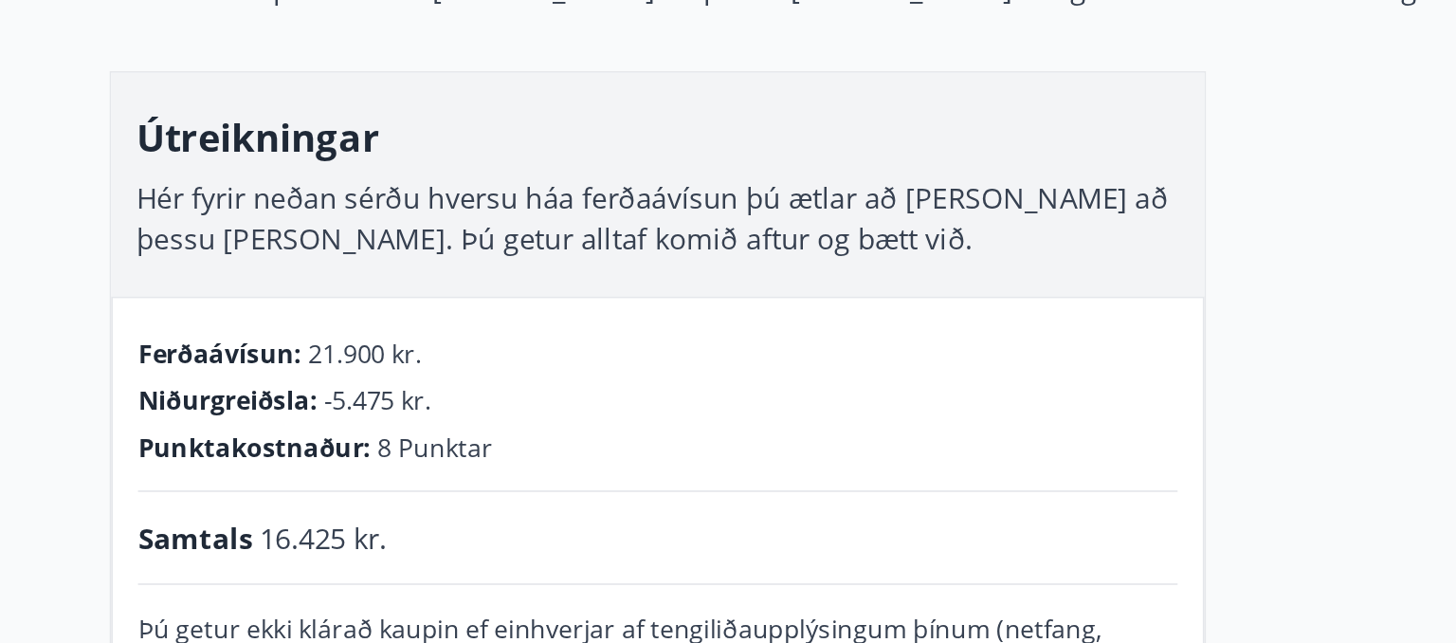
click at [490, 521] on div "Punktakostnaður : 8 Punktar" at bounding box center [398, 517] width 626 height 21
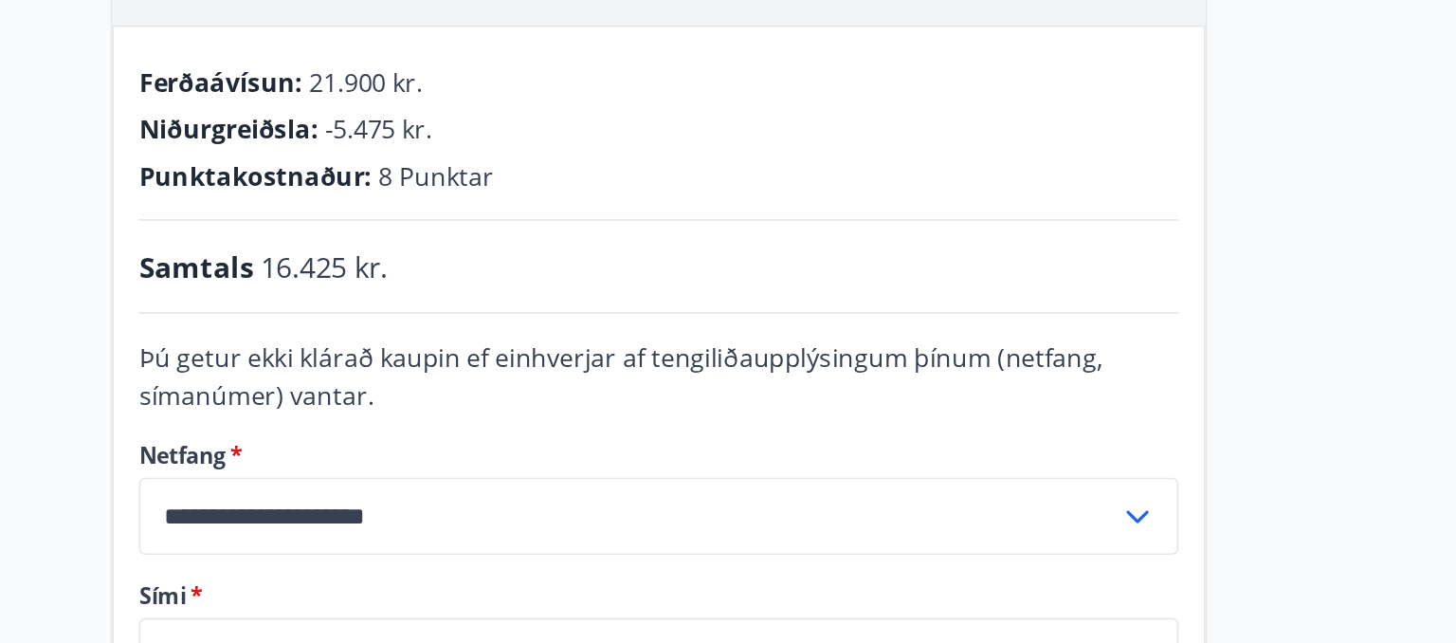
scroll to position [180, 0]
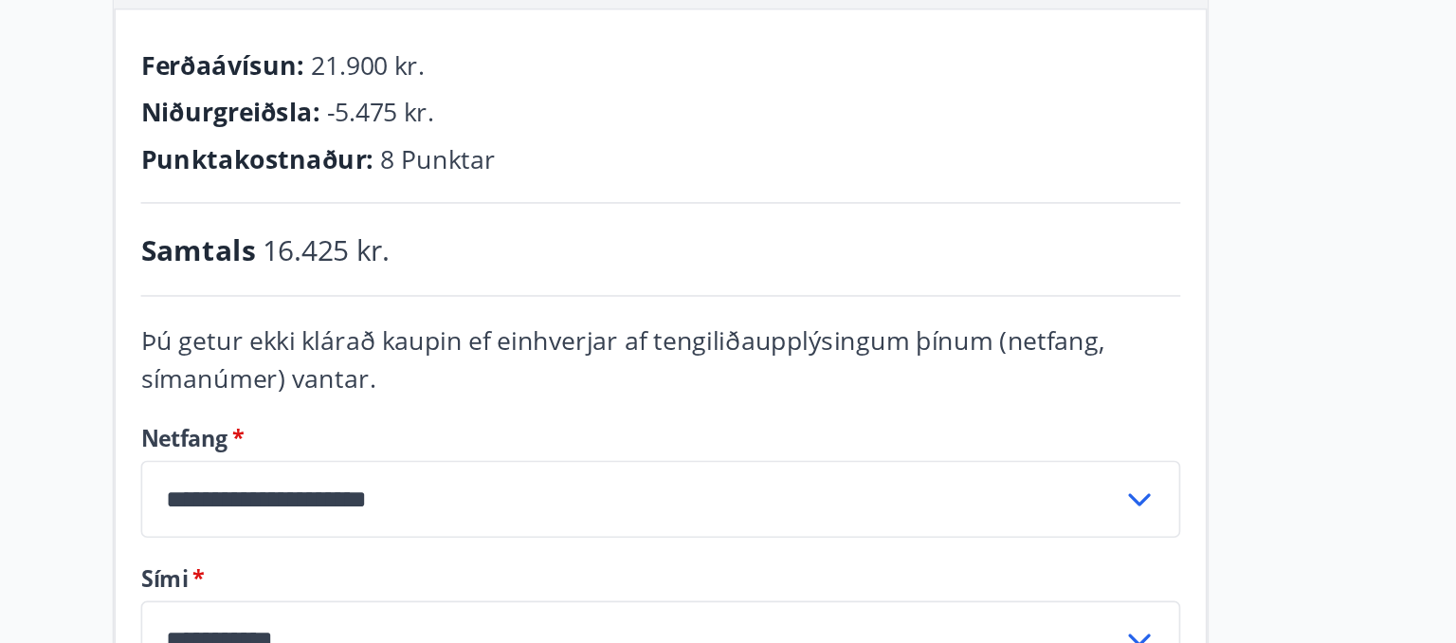
click at [549, 419] on div "**********" at bounding box center [398, 544] width 658 height 566
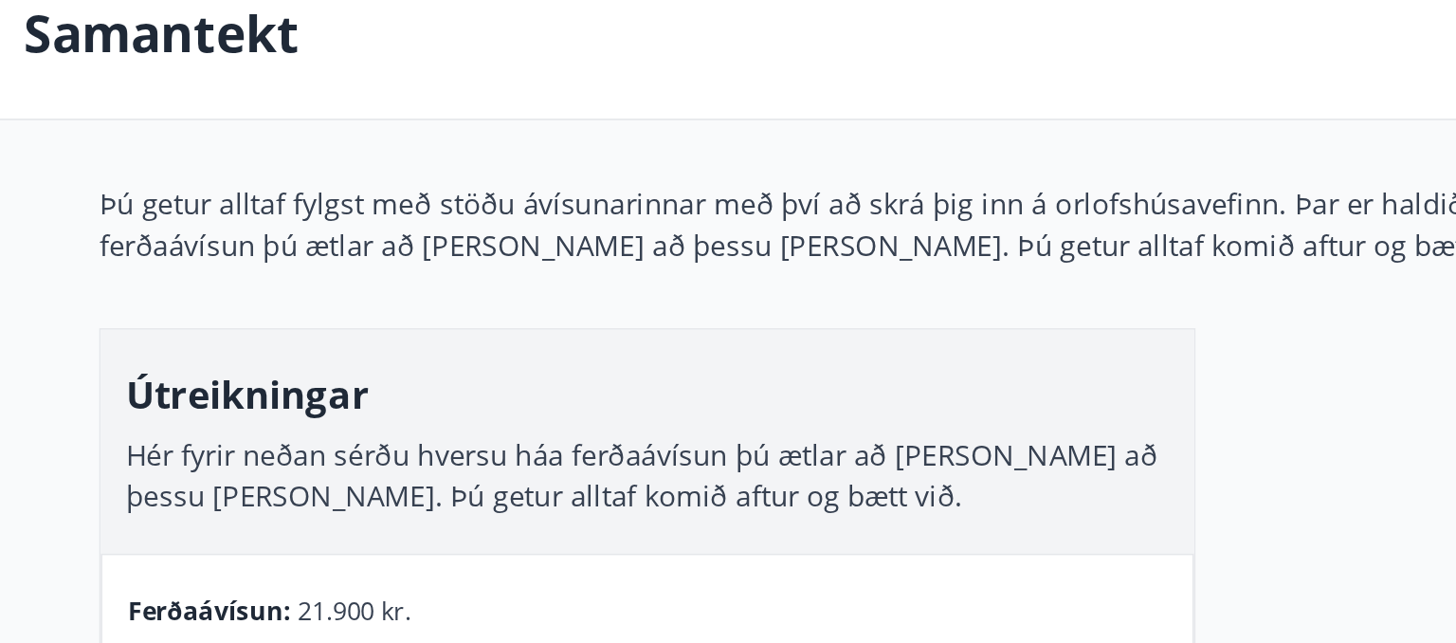
scroll to position [0, 0]
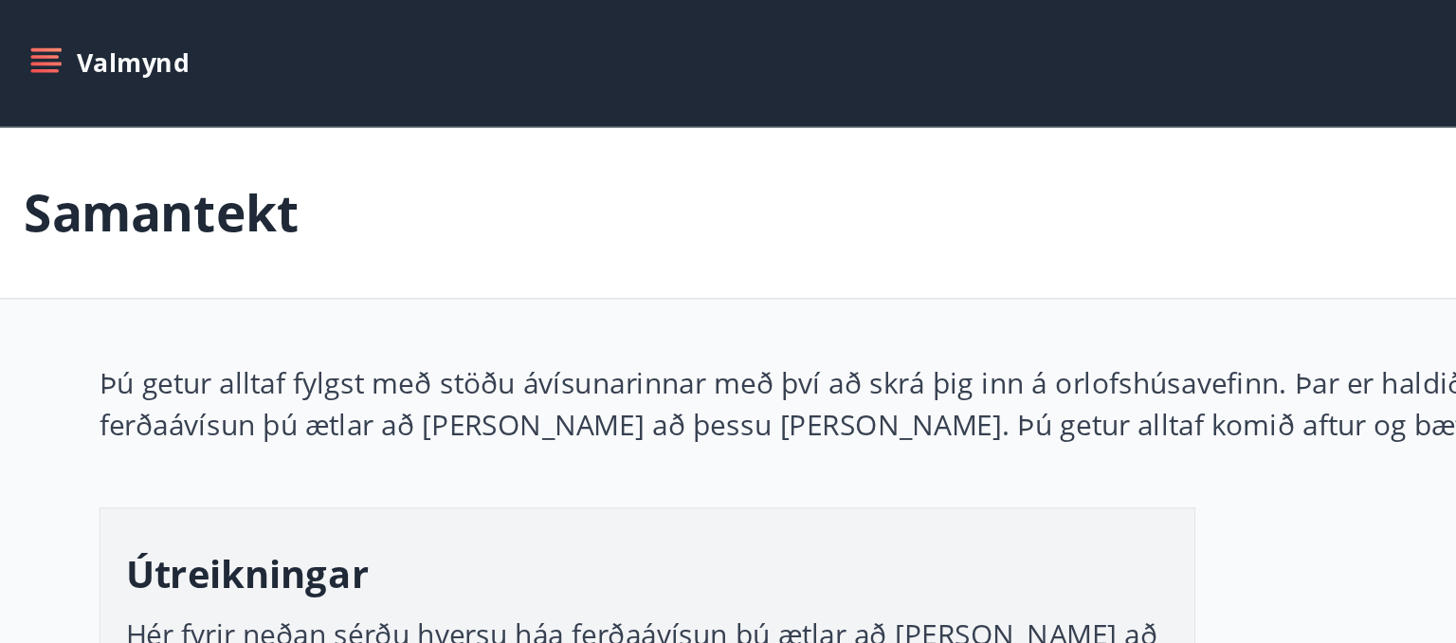
click at [541, 303] on div "**********" at bounding box center [728, 620] width 1320 height 805
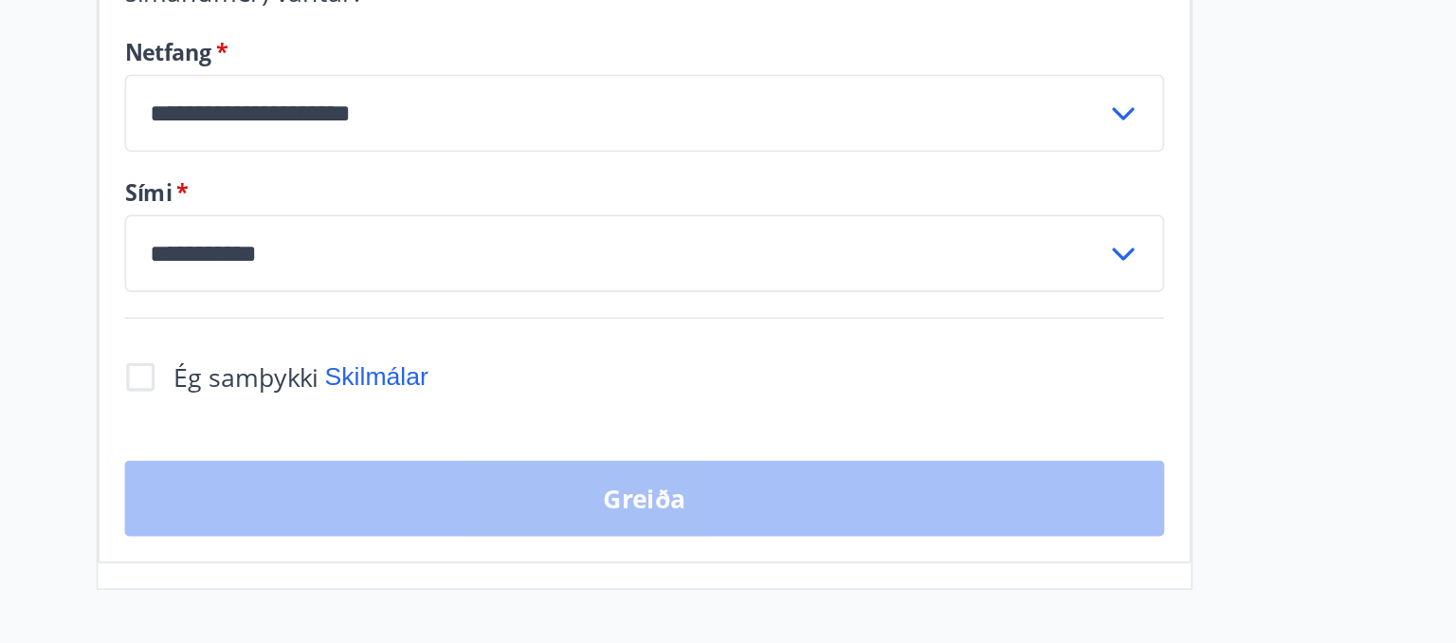
scroll to position [412, 0]
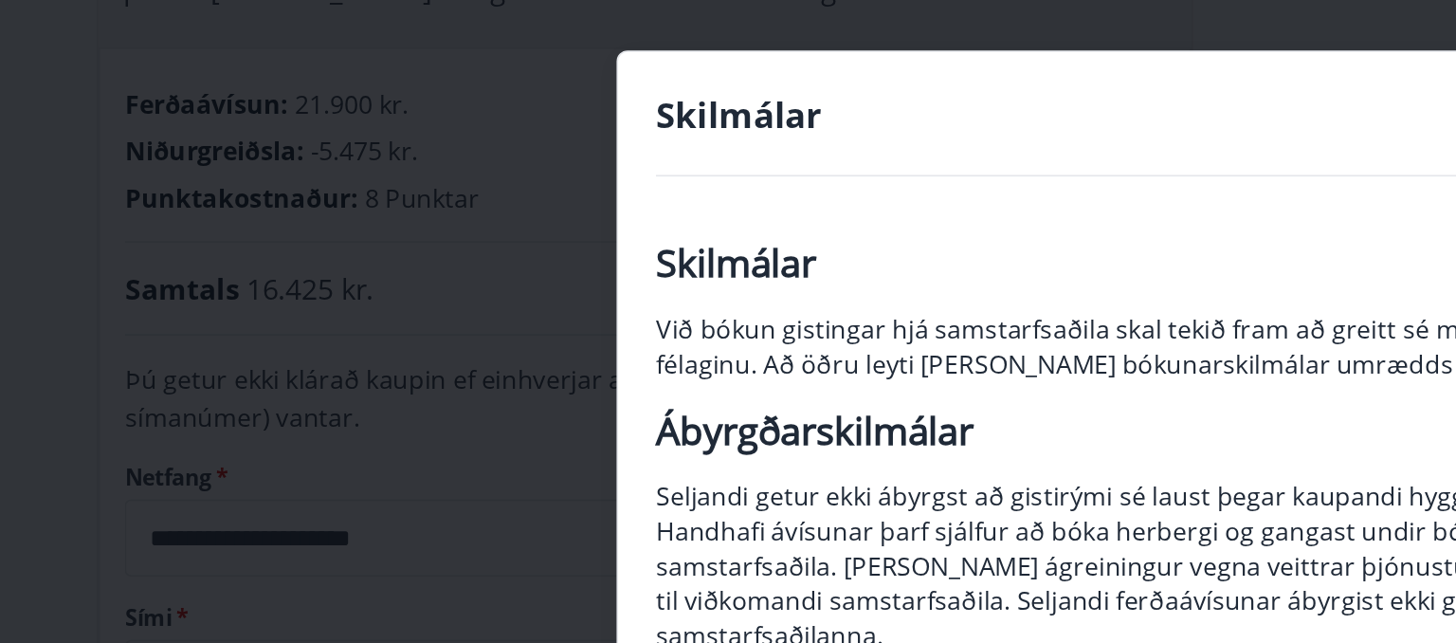
click at [251, 271] on div "Skilmálar Skilmálar Við bókun gistingar hjá samstarfsaðila skal tekið fram að g…" at bounding box center [728, 321] width 1456 height 643
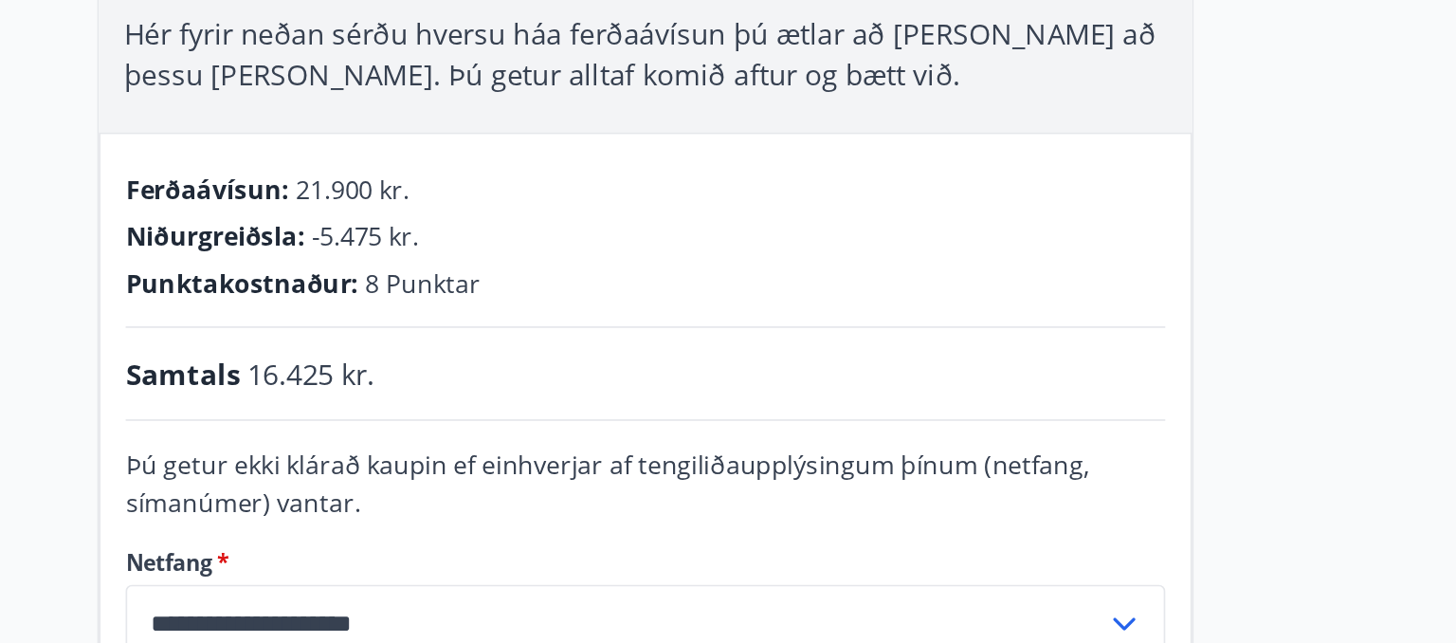
scroll to position [0, 0]
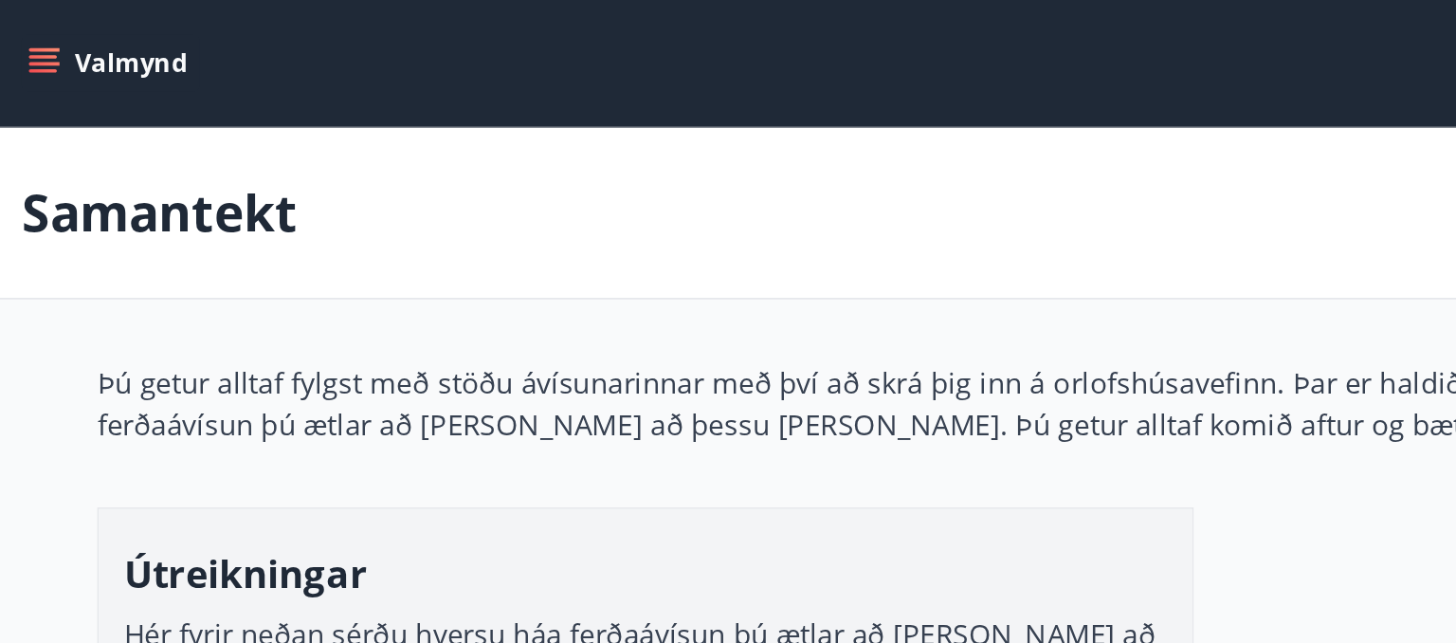
click at [617, 195] on main "**********" at bounding box center [728, 550] width 1456 height 946
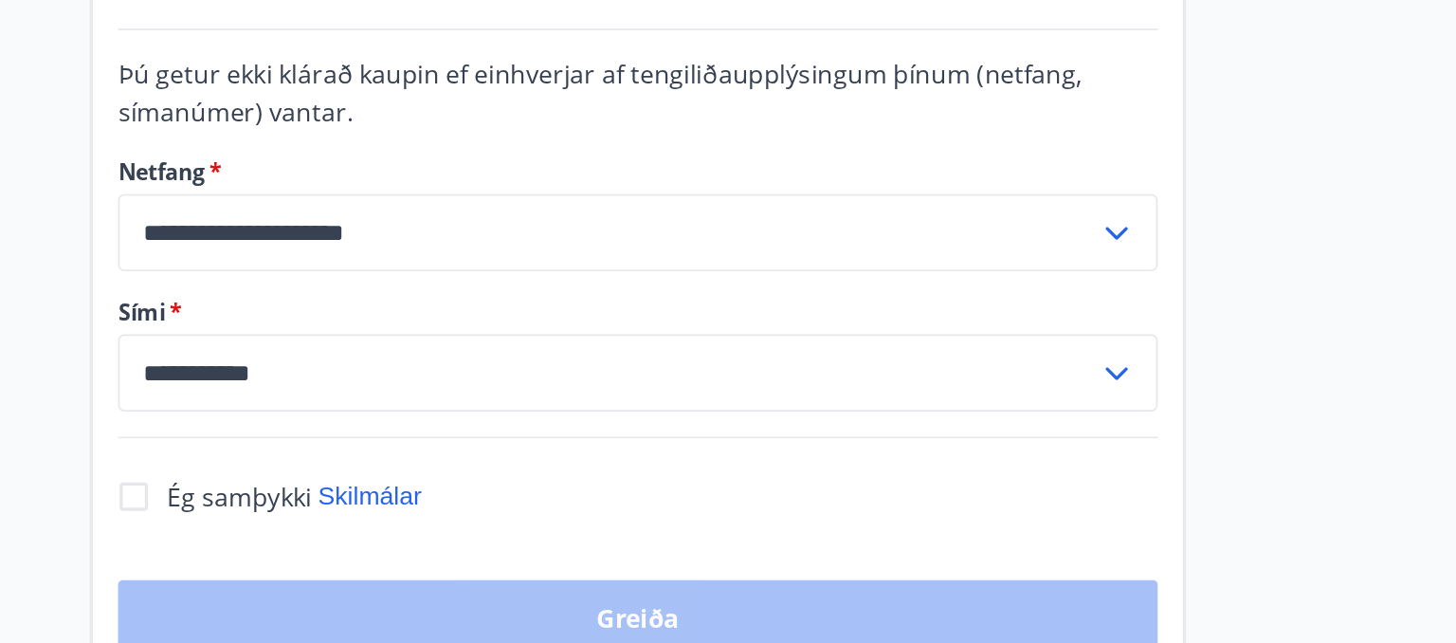
scroll to position [343, 0]
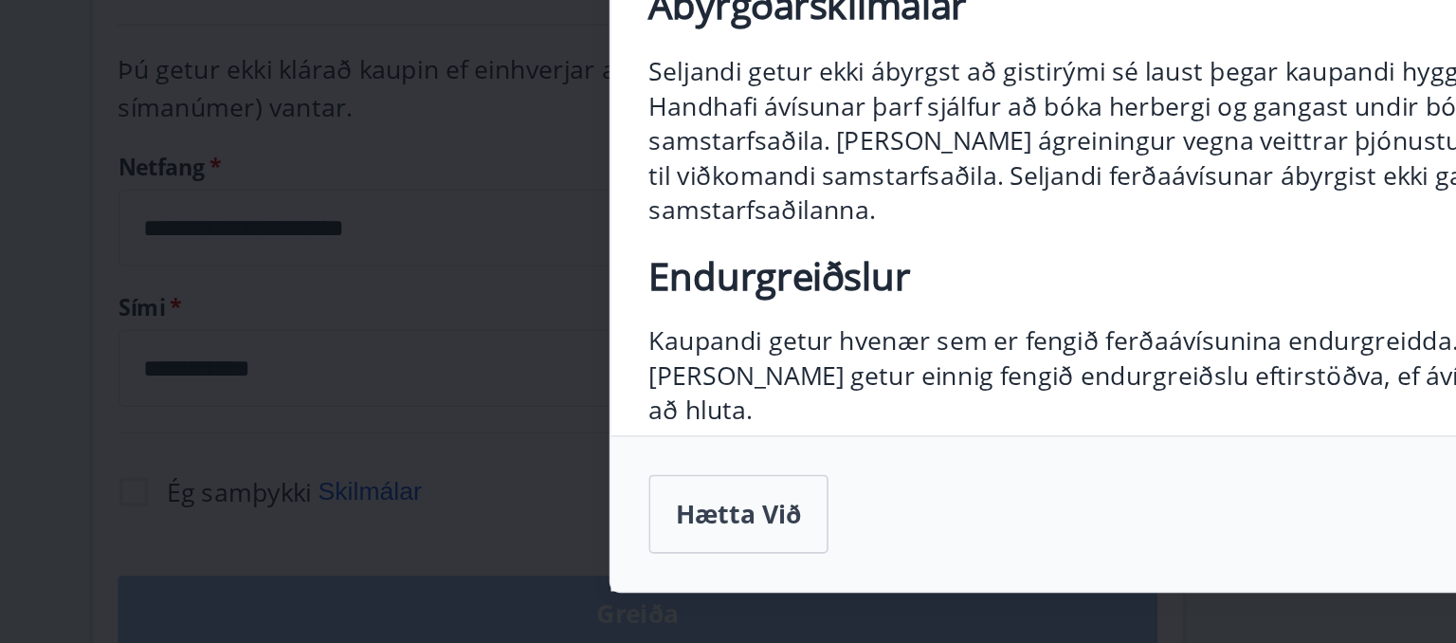
click at [723, 361] on p "Seljandi getur ekki ábyrgst að gistirými sé laust þegar kaupandi hyggst nota áv…" at bounding box center [728, 340] width 647 height 104
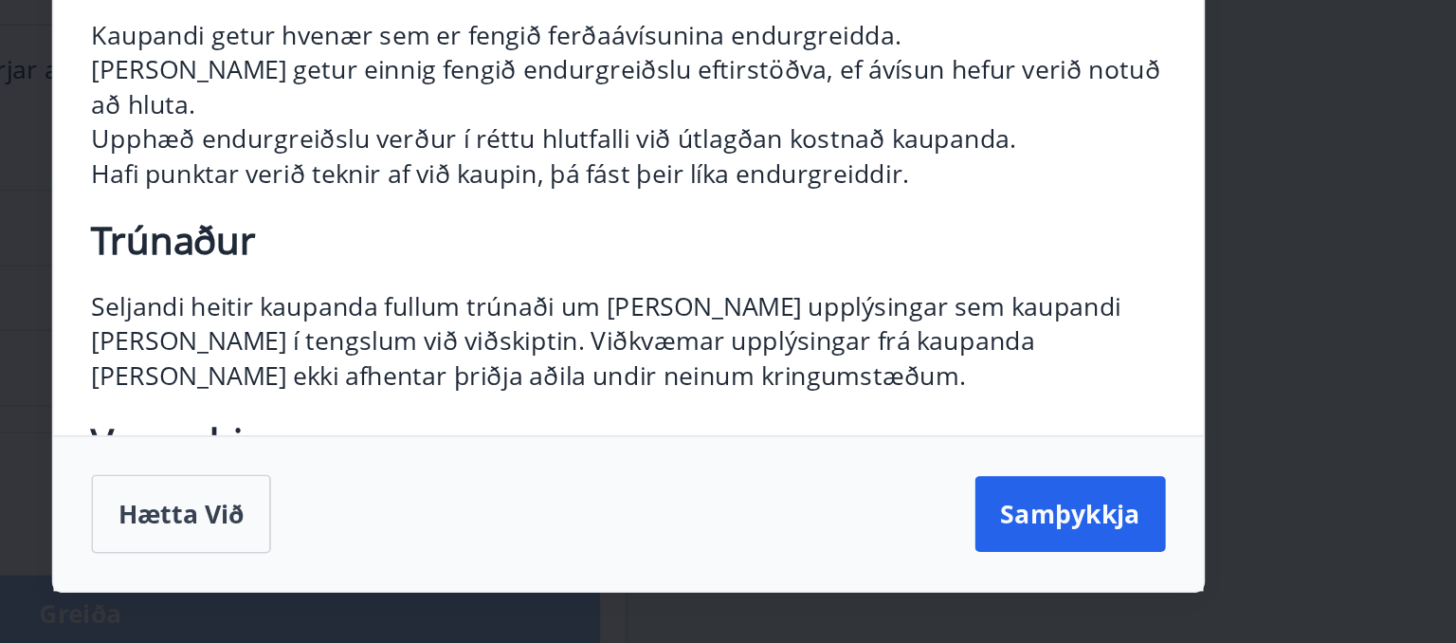
scroll to position [281, 0]
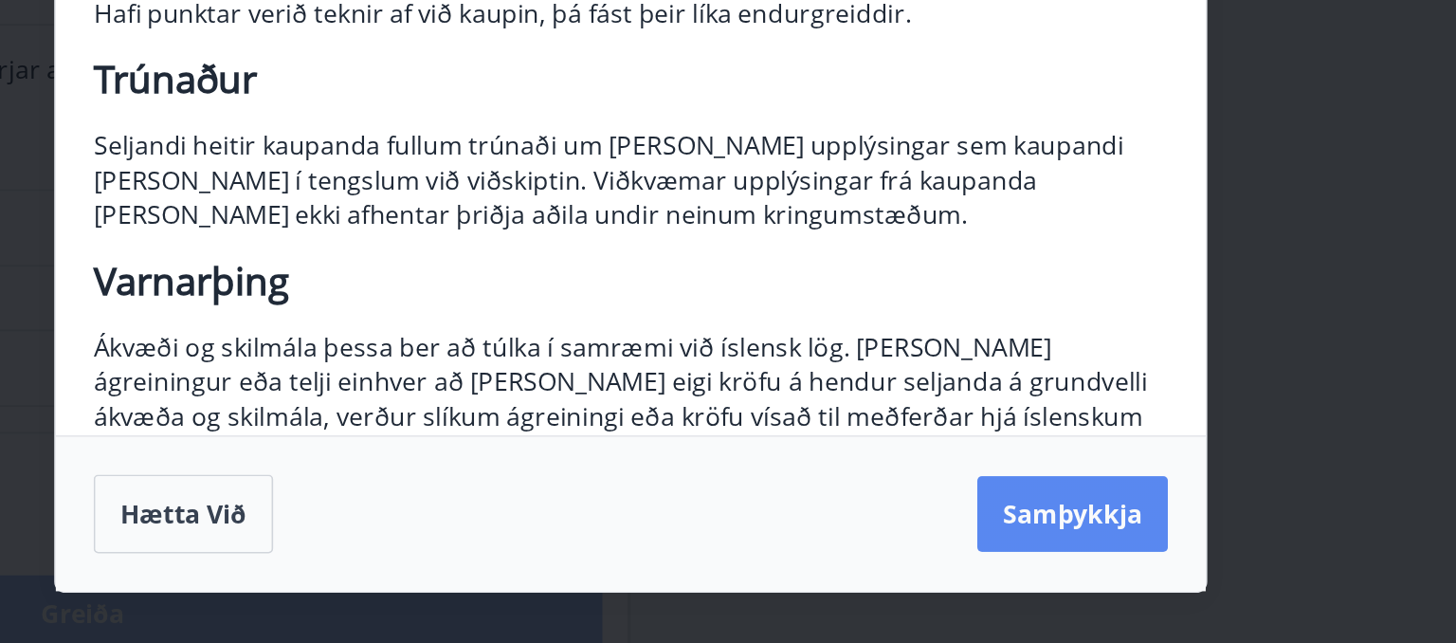
click at [992, 567] on button "Samþykkja" at bounding box center [994, 565] width 115 height 46
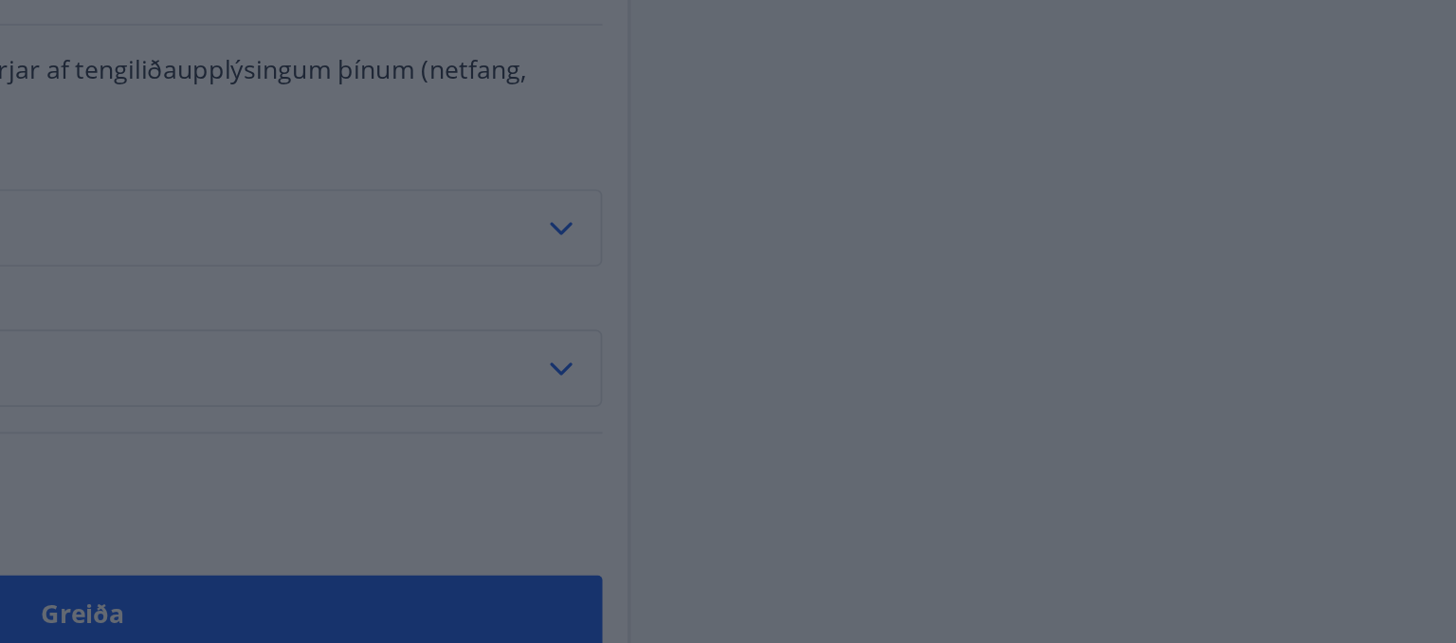
scroll to position [599, 0]
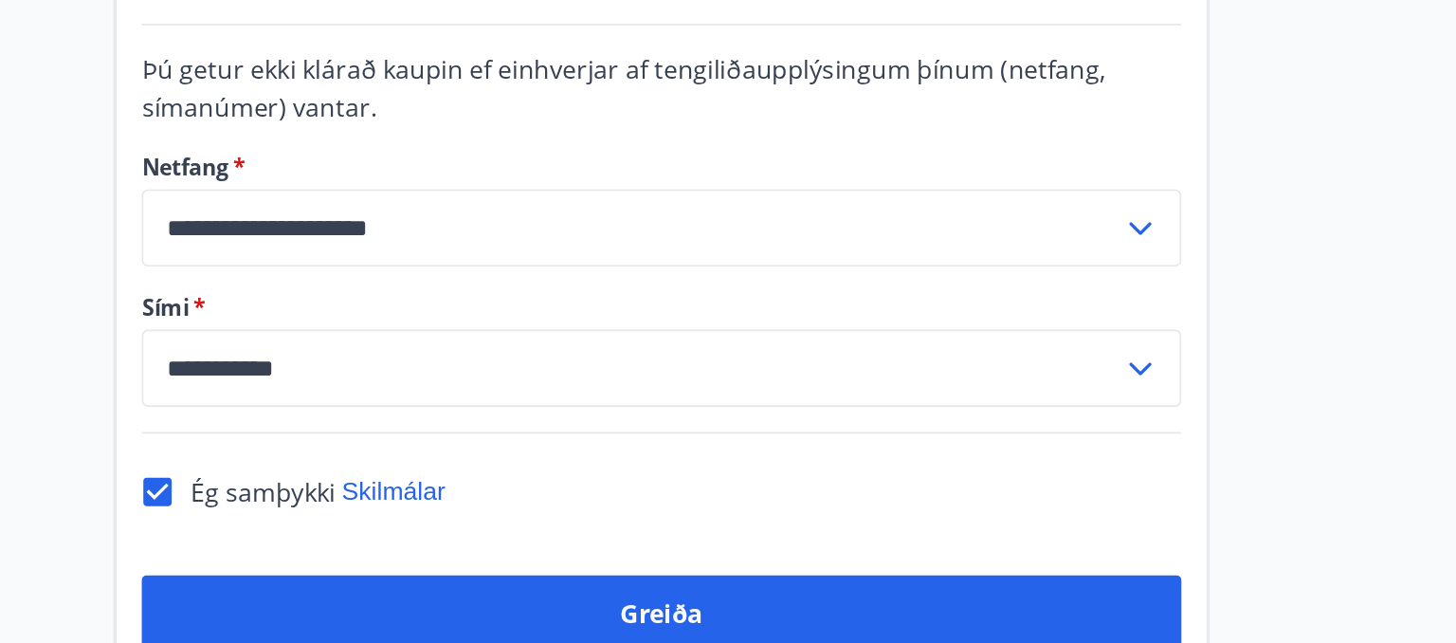
click at [503, 267] on div "**********" at bounding box center [398, 125] width 658 height 566
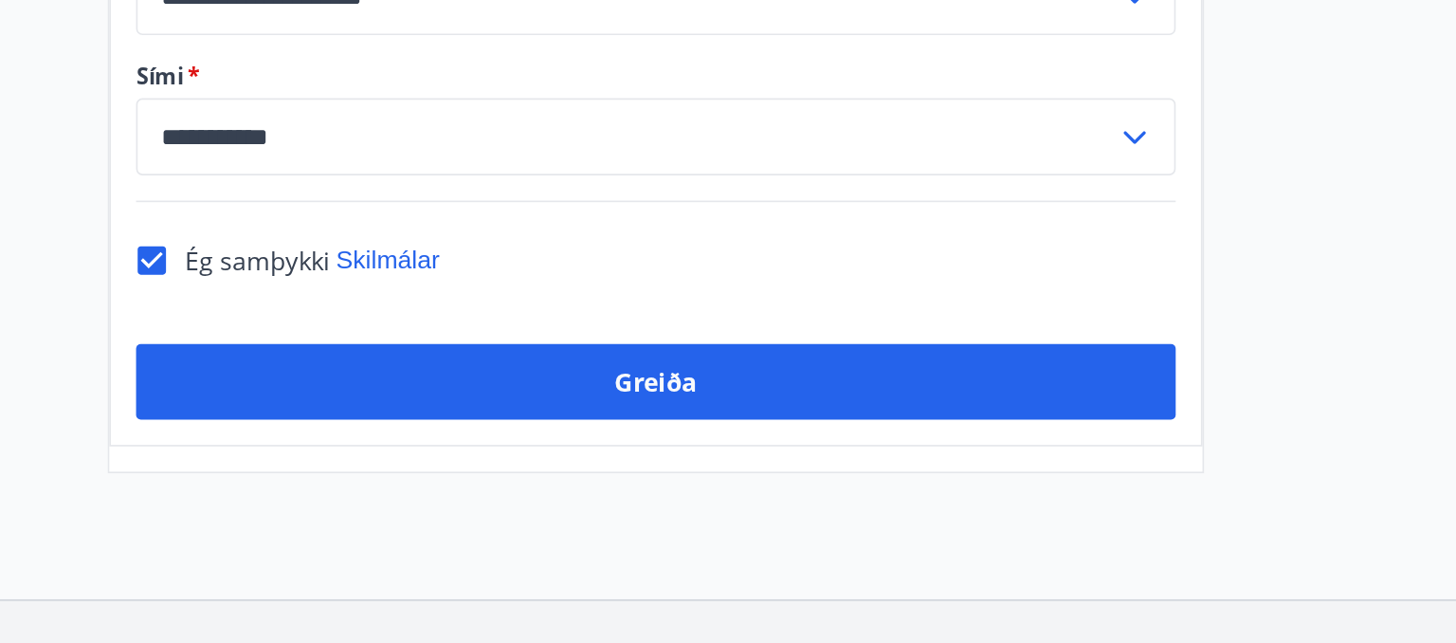
scroll to position [483, 0]
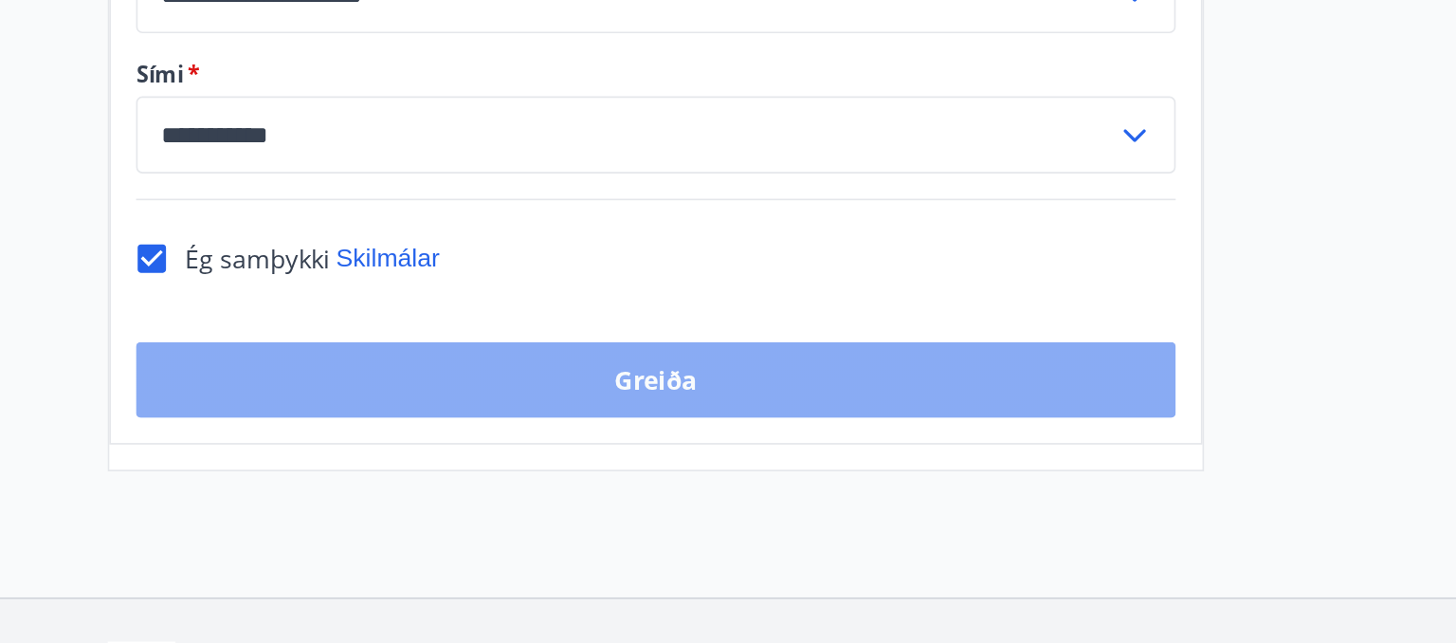
click at [392, 484] on button "Greiða" at bounding box center [398, 485] width 626 height 46
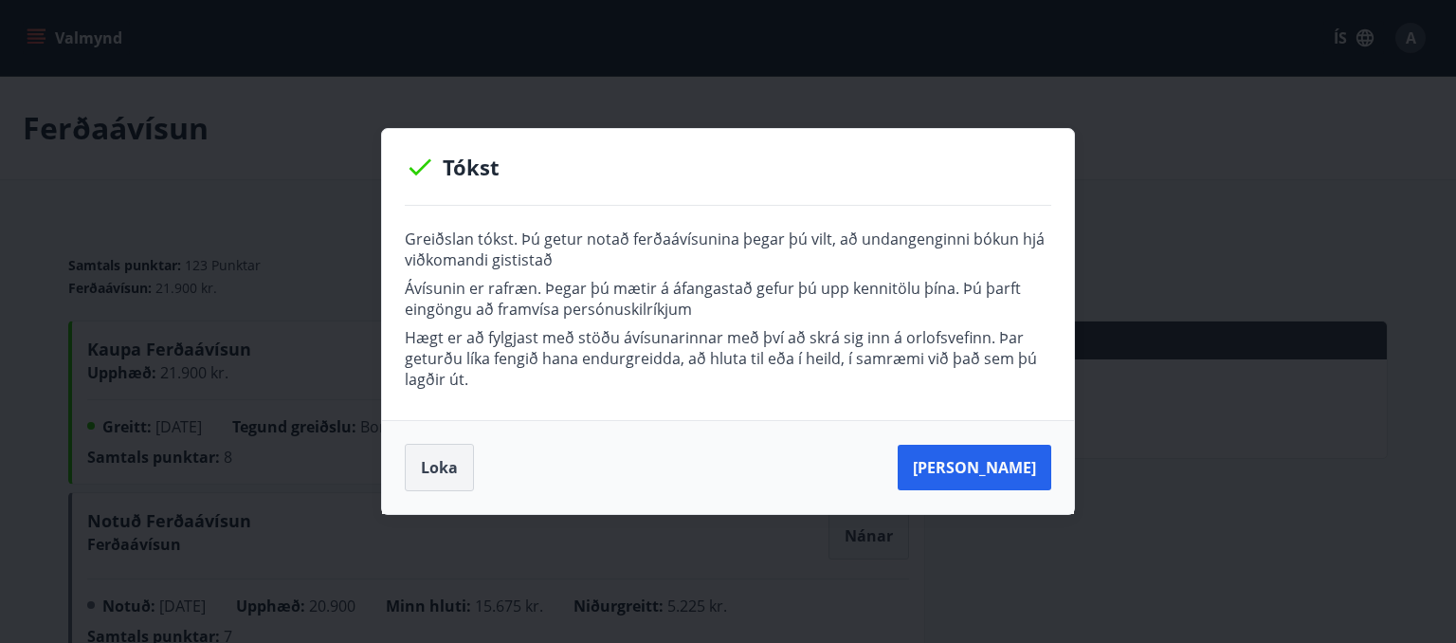
click at [441, 470] on button "Loka" at bounding box center [439, 467] width 69 height 47
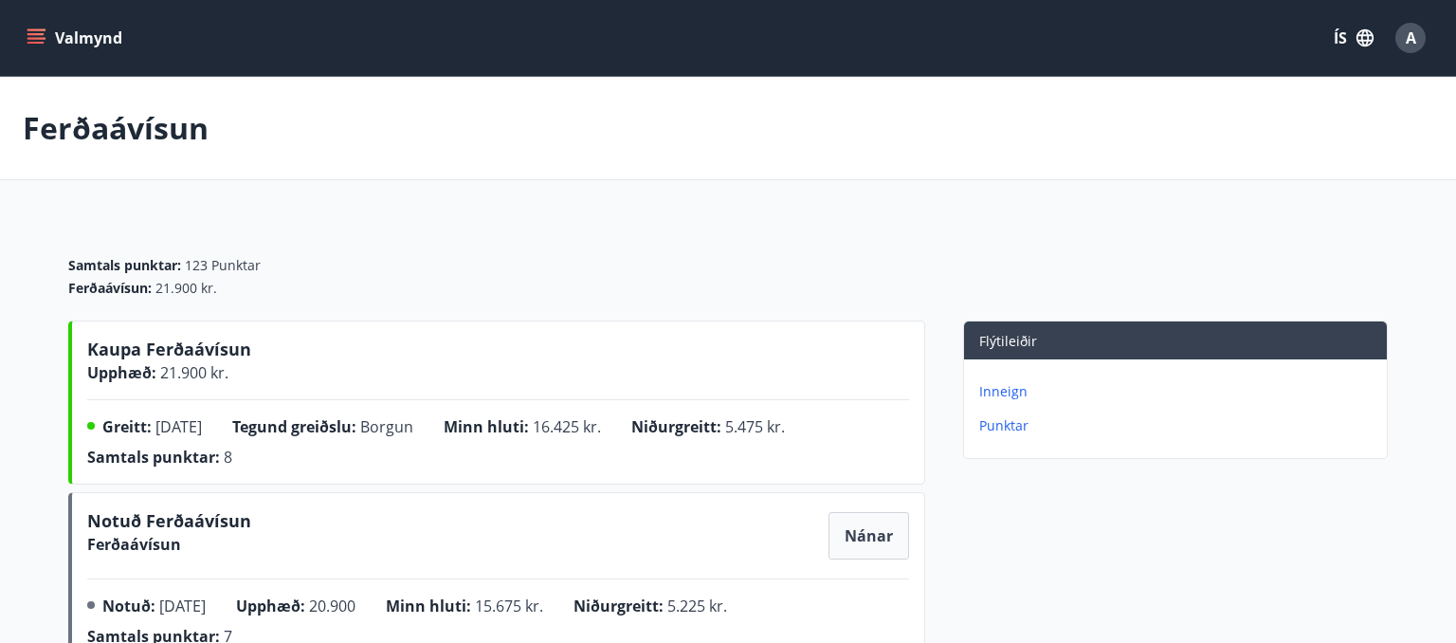
click at [666, 428] on span "Niðurgreitt :" at bounding box center [676, 426] width 90 height 21
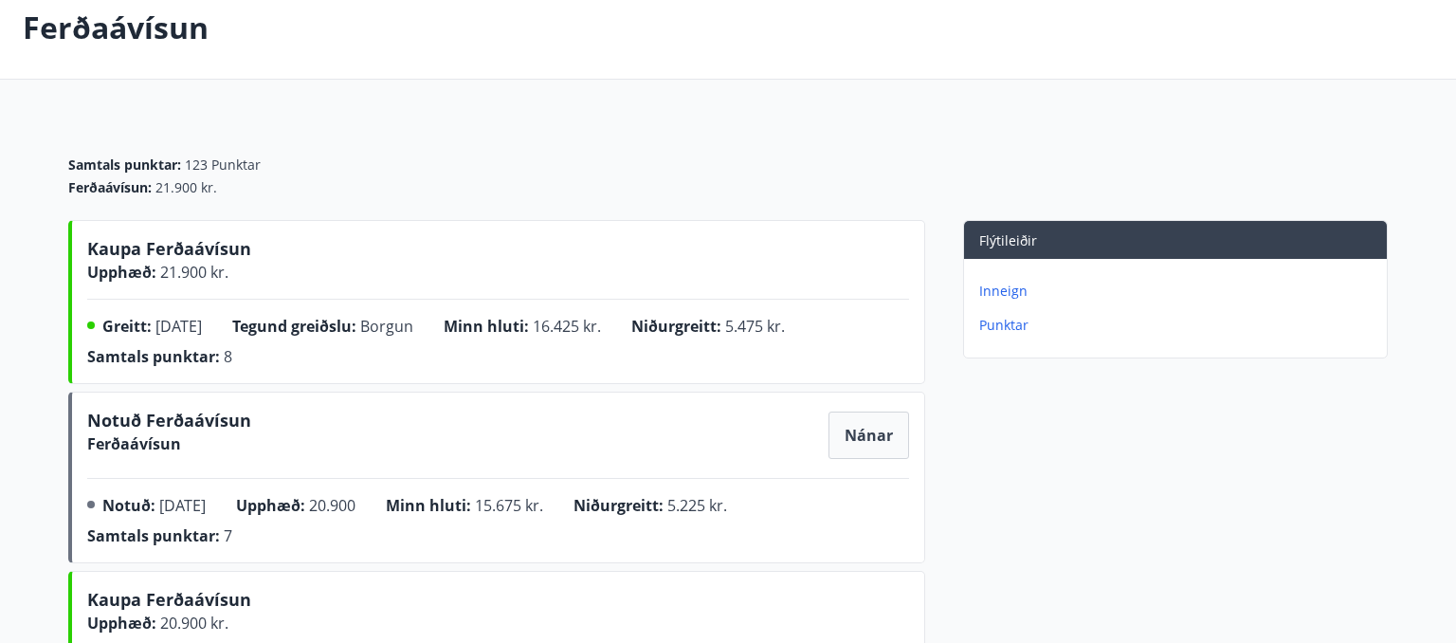
scroll to position [101, 0]
click at [666, 411] on div "Notuð Ferðaávísun Ferðaávísun Nánar" at bounding box center [498, 434] width 822 height 55
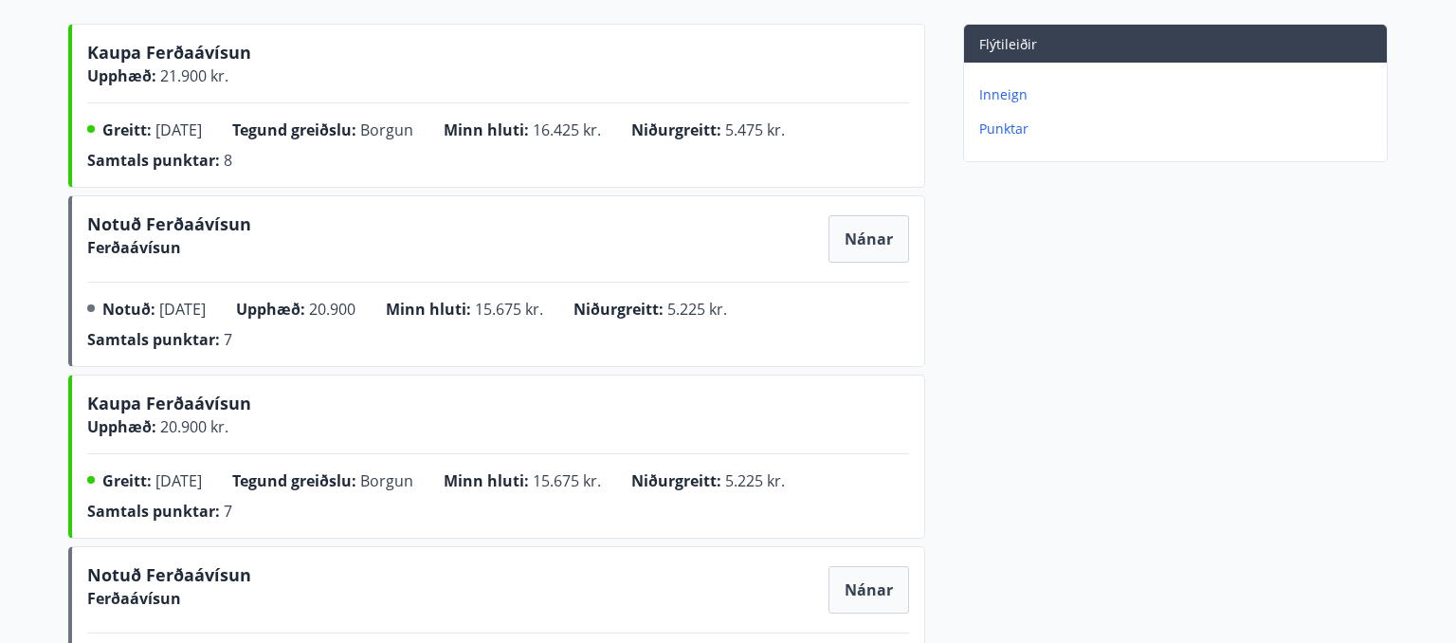
scroll to position [309, 0]
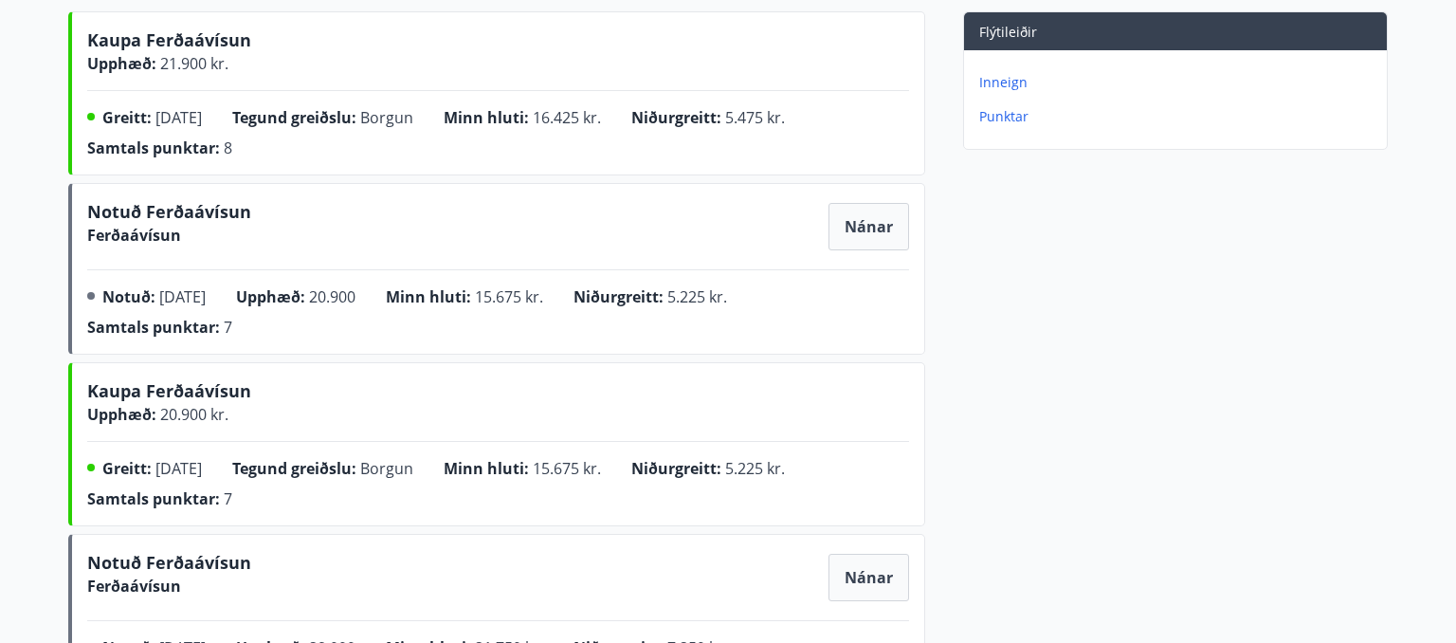
click at [622, 396] on div "Kaupa Ferðaávísun Upphæð : 20.900 kr." at bounding box center [498, 401] width 822 height 47
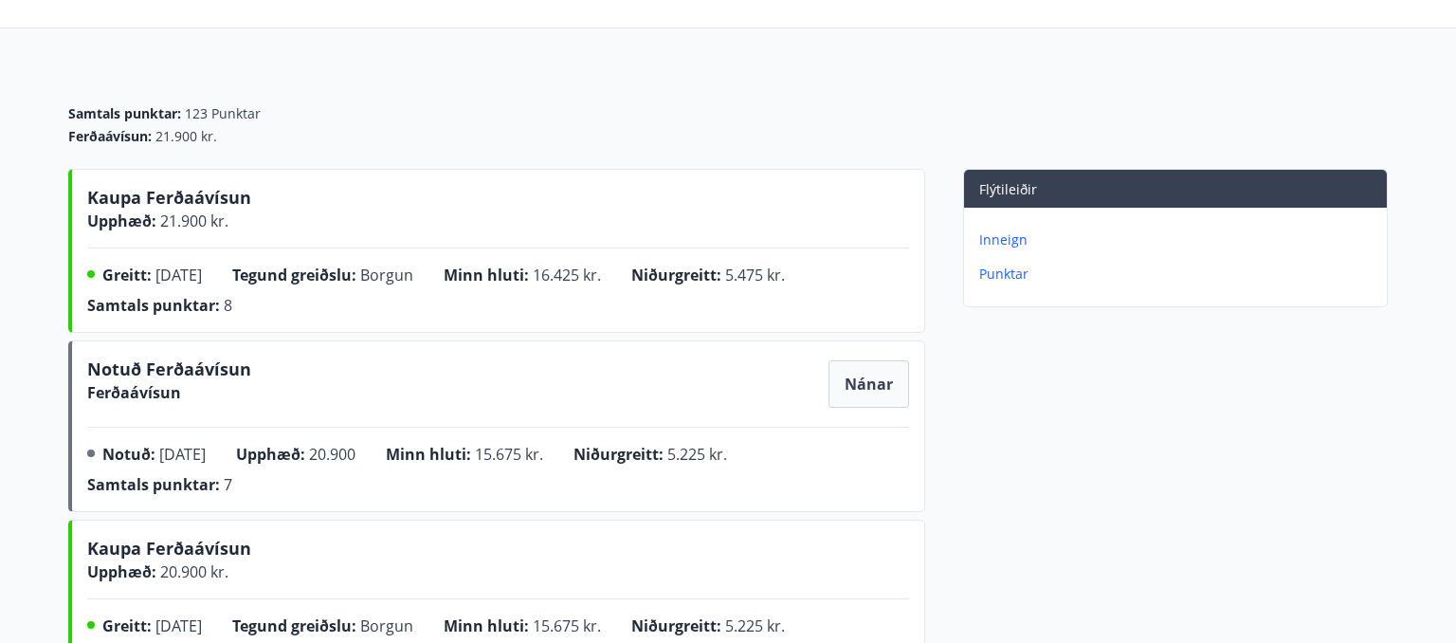
scroll to position [148, 0]
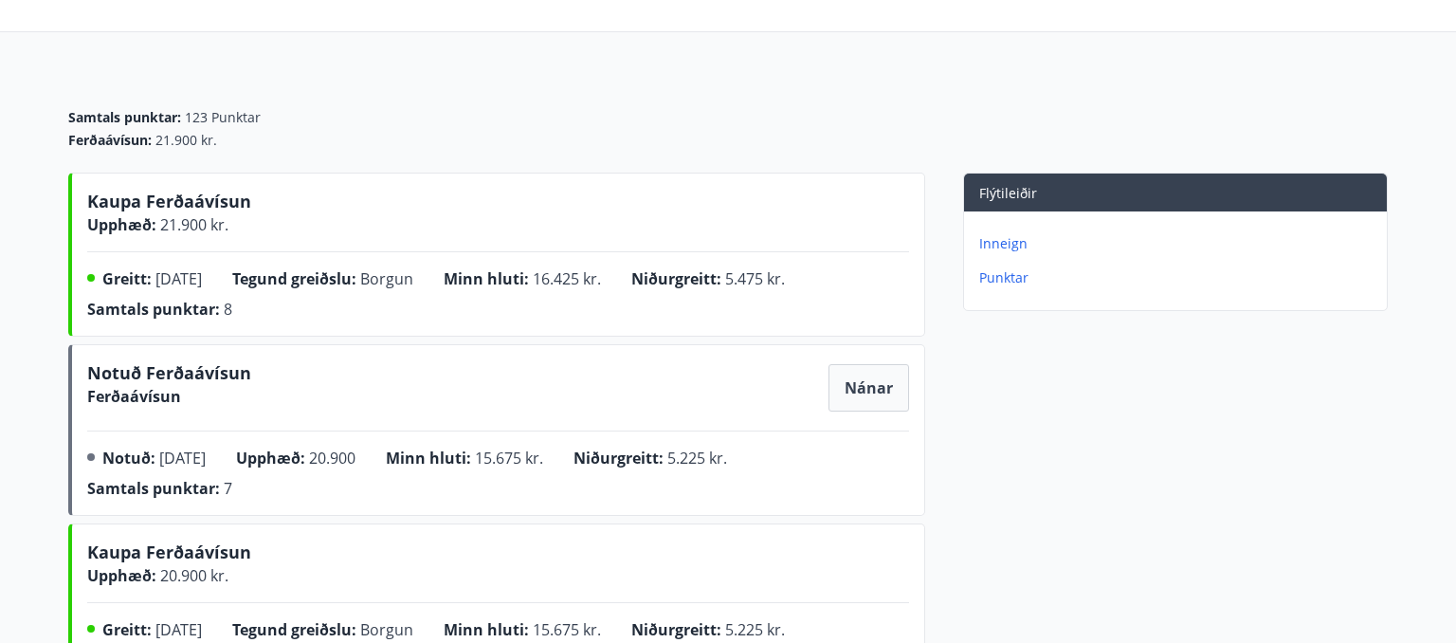
click at [1002, 279] on p "Punktar" at bounding box center [1179, 277] width 400 height 19
